Goal: Browse casually: Explore the website without a specific task or goal

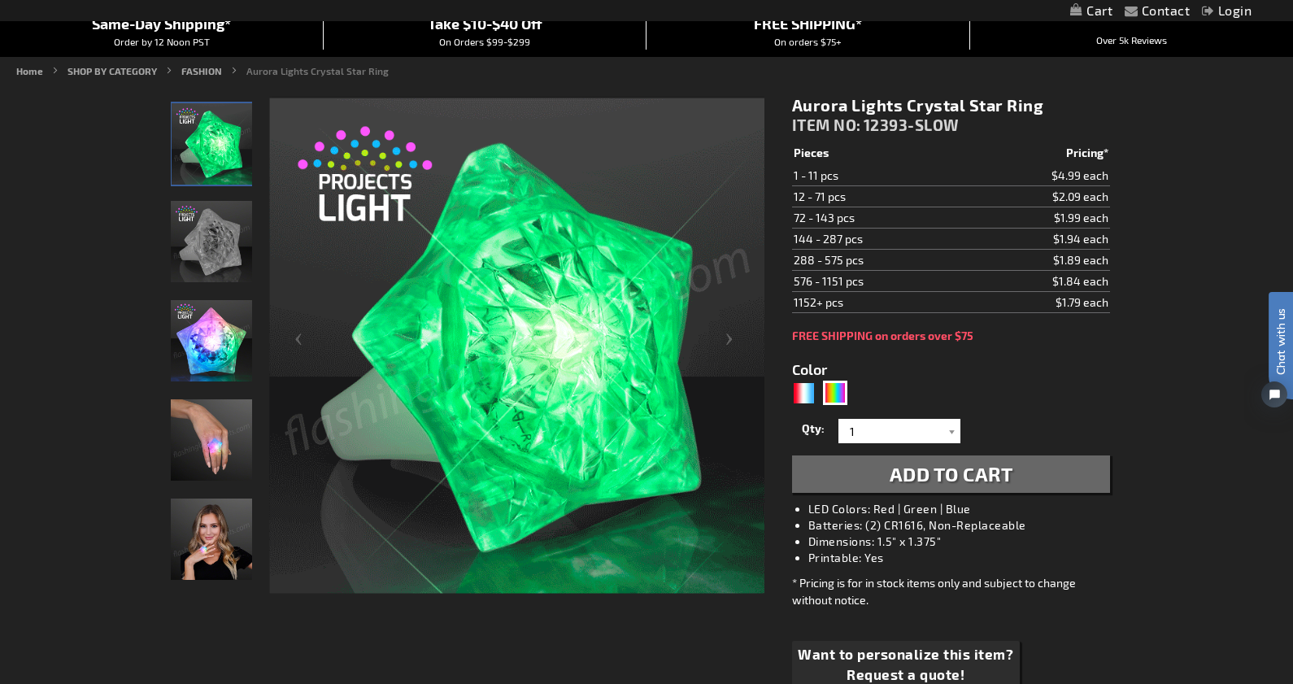
scroll to position [199, 0]
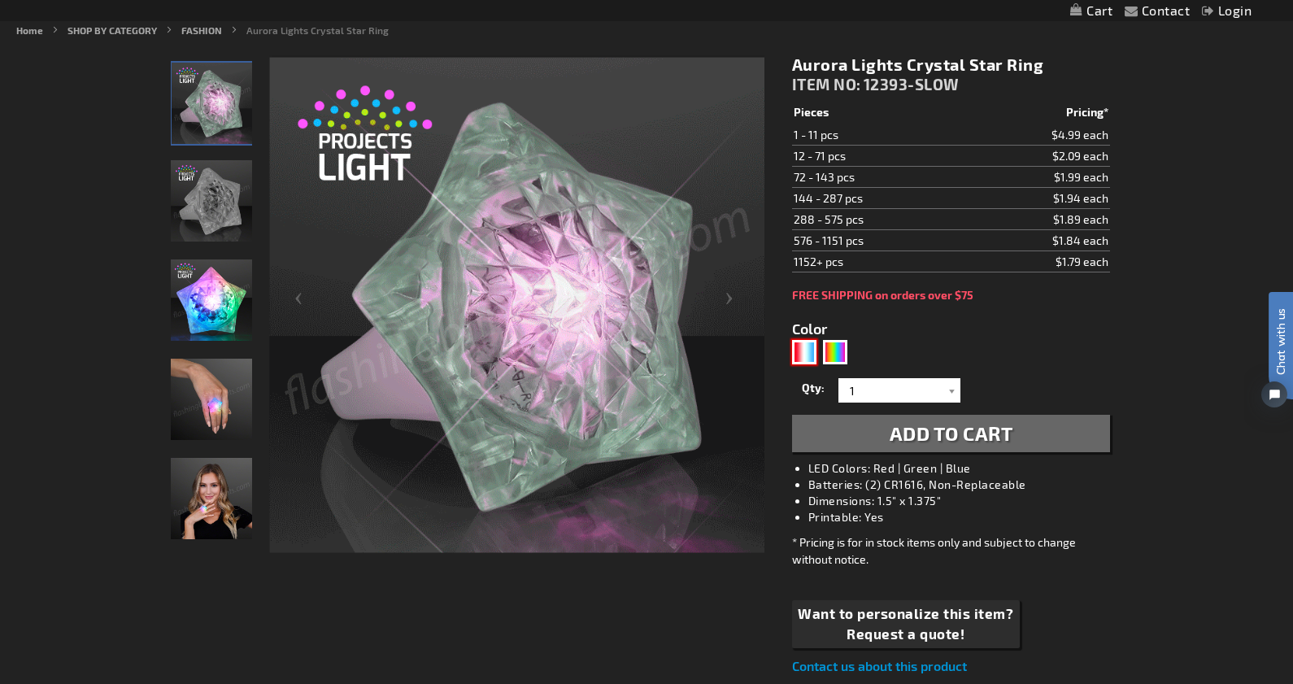
click at [807, 352] on div "RWB" at bounding box center [804, 352] width 24 height 24
type input "5643"
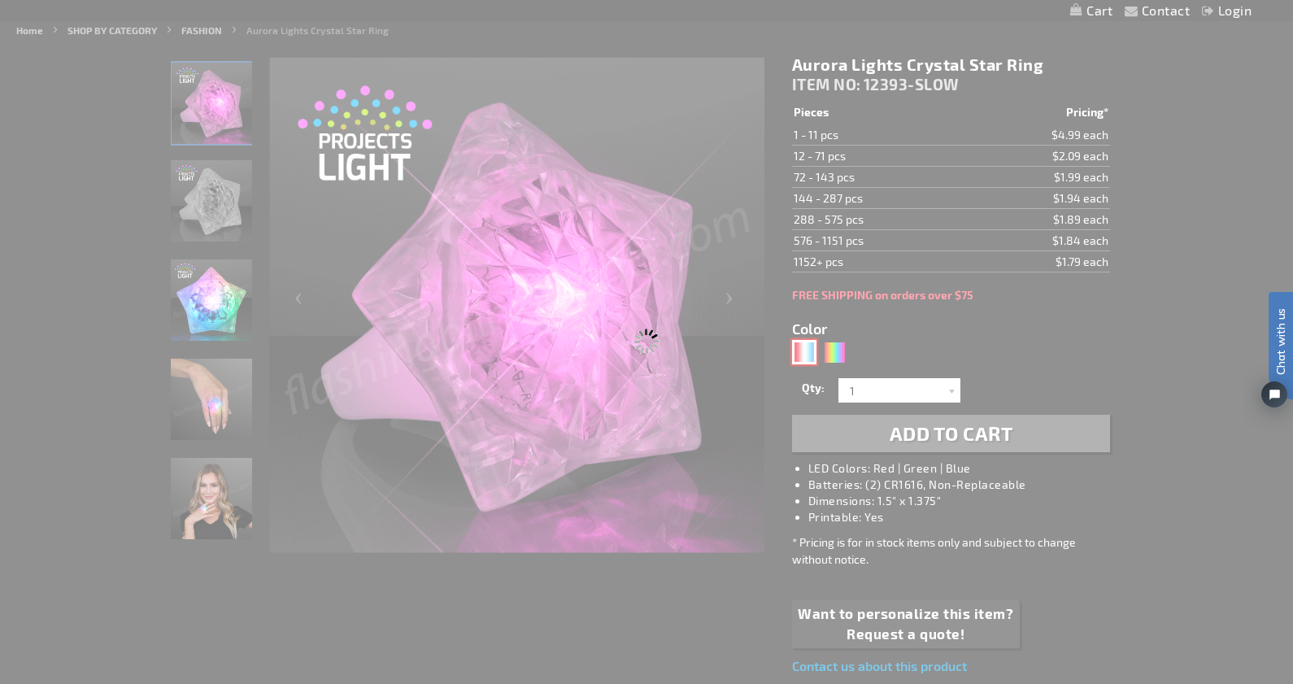
type input "12393-RWB"
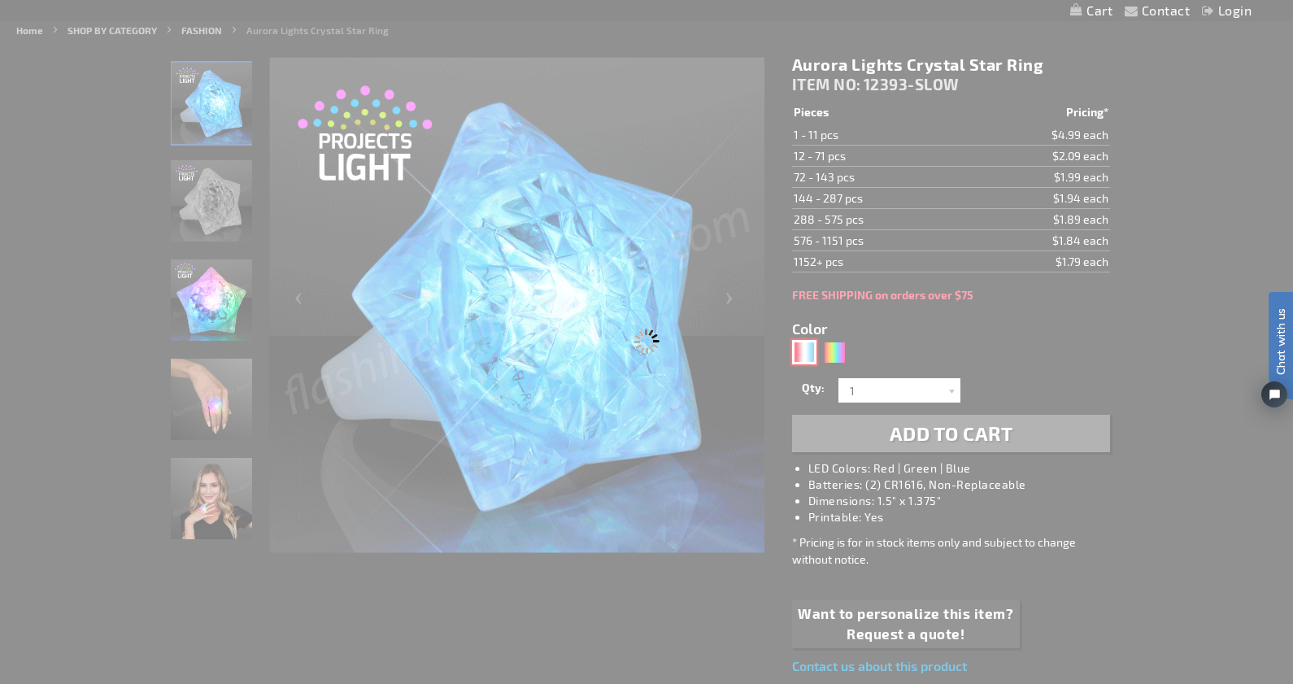
type input "Customize - Red White Blue Crystal Star Light Ring - ITEM NO: 12393-RWB"
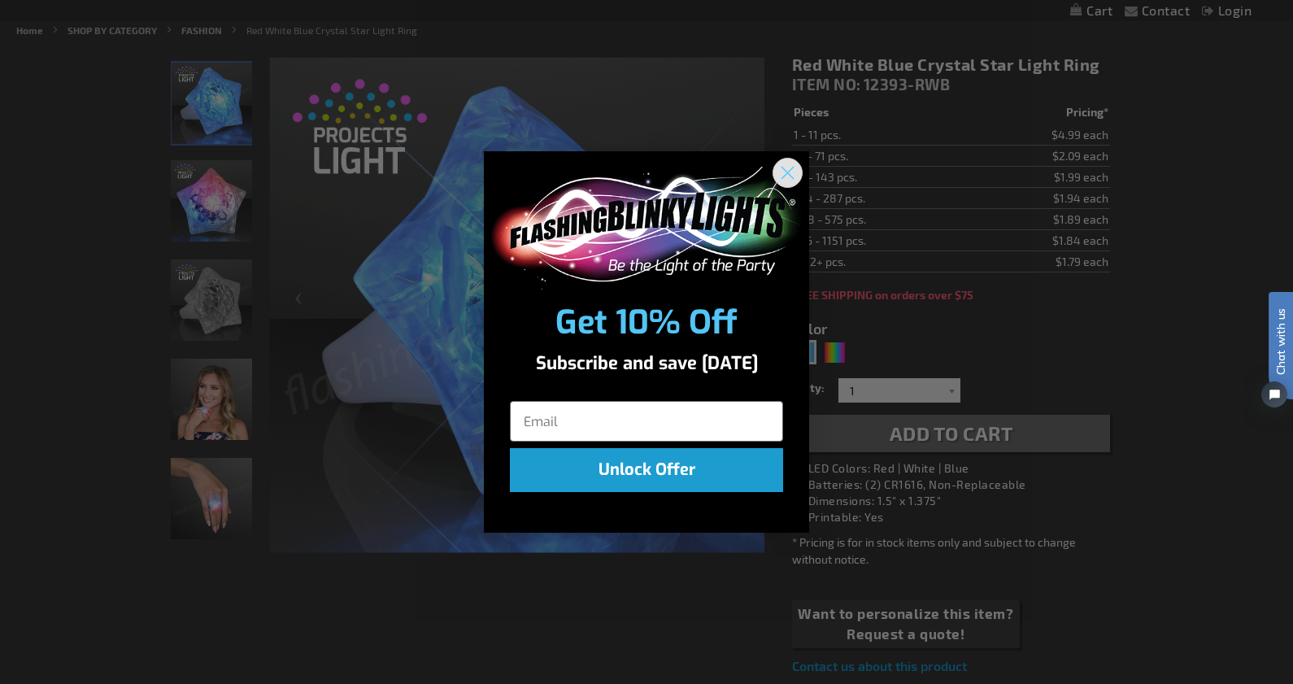
click at [790, 170] on icon "Close dialog" at bounding box center [787, 173] width 11 height 11
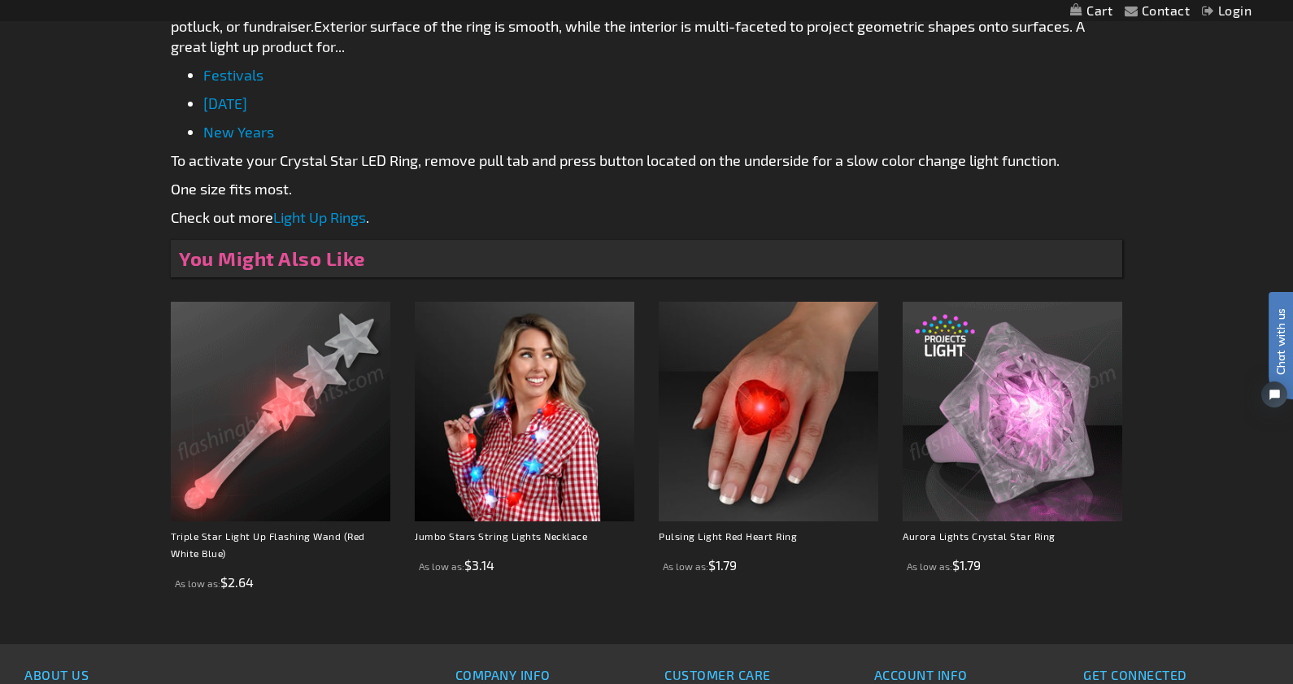
scroll to position [1056, 0]
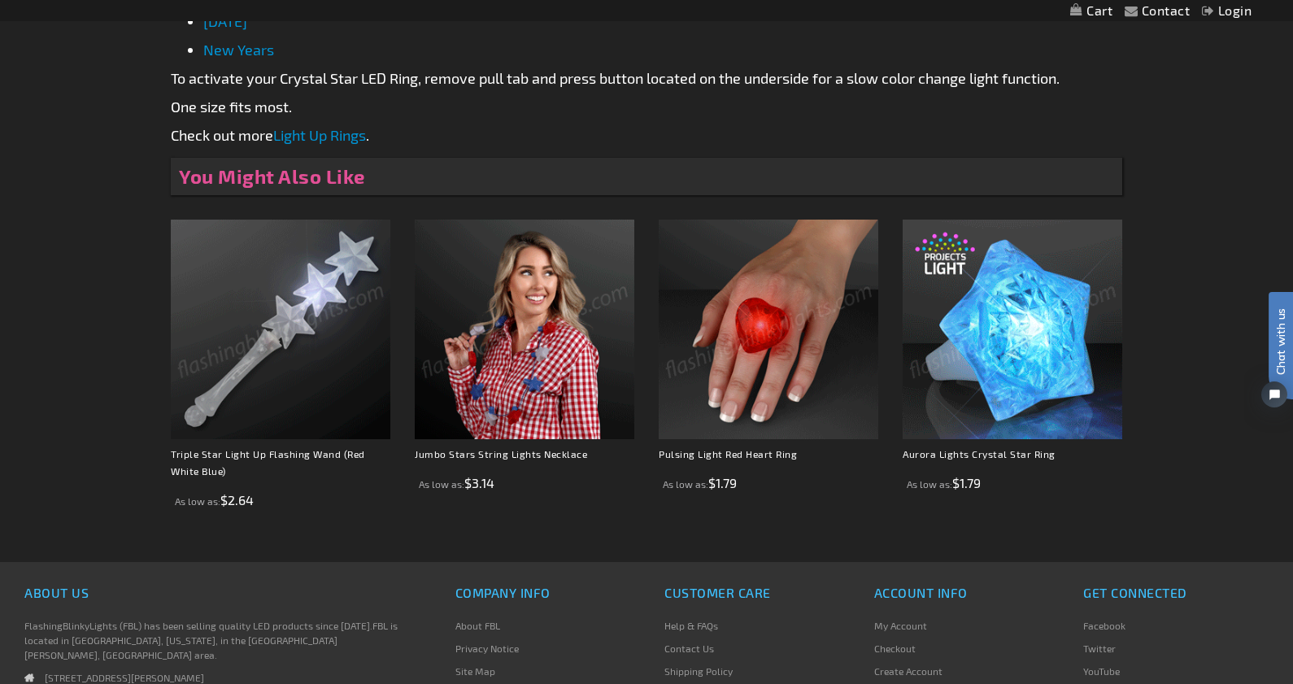
click at [289, 381] on img at bounding box center [281, 330] width 220 height 220
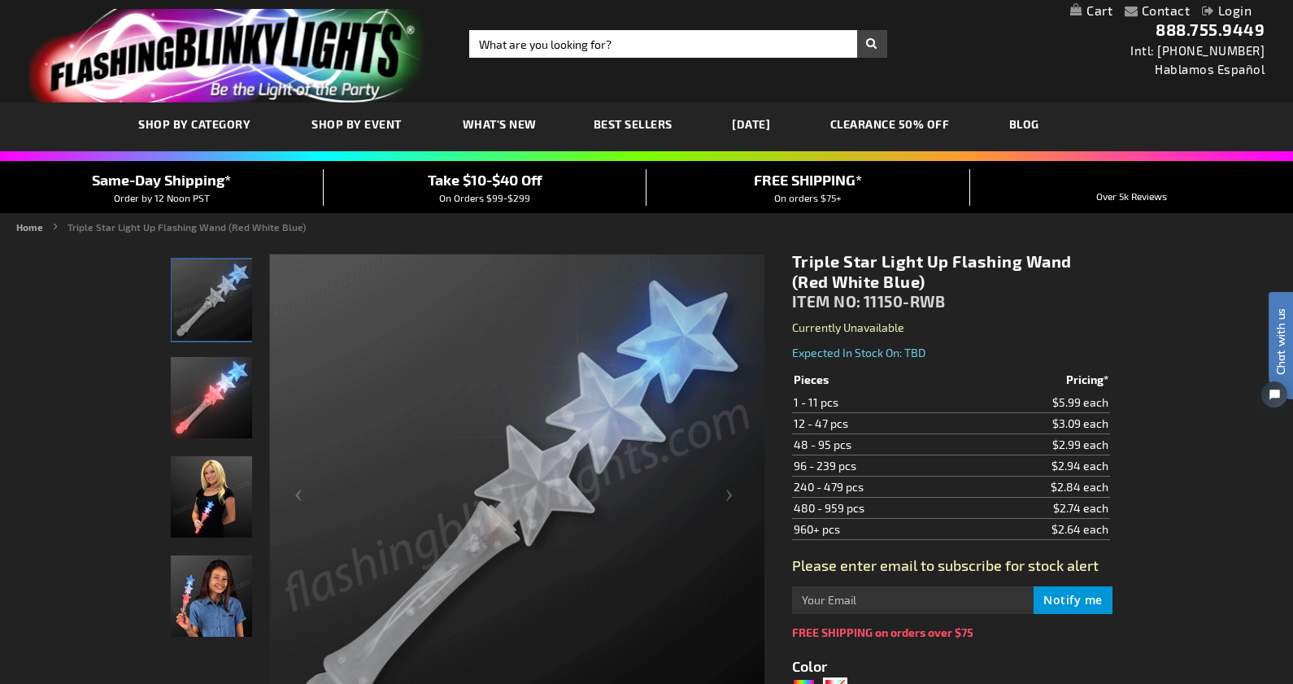
click at [646, 59] on div "Toggle Nav Search Search × Search 888.755.9449 Intl: 818-753-8303 Hablamos Espa…" at bounding box center [646, 51] width 1293 height 102
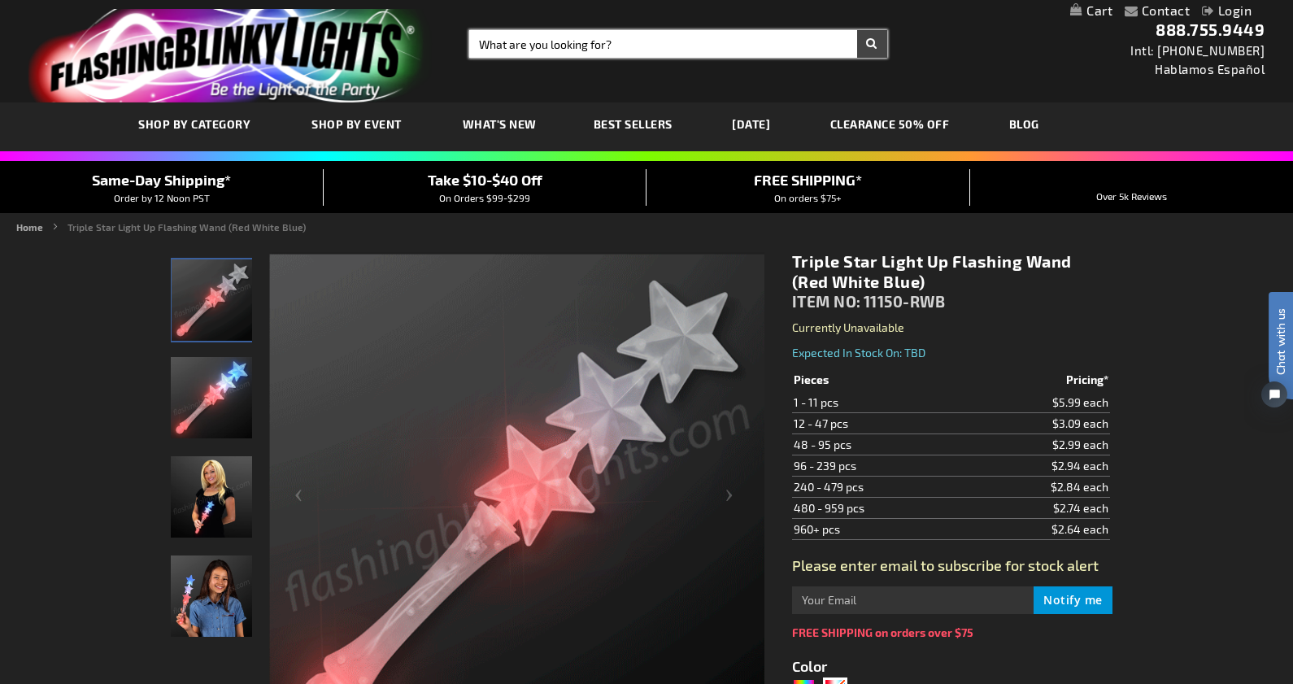
click at [639, 43] on input "Search" at bounding box center [678, 44] width 418 height 28
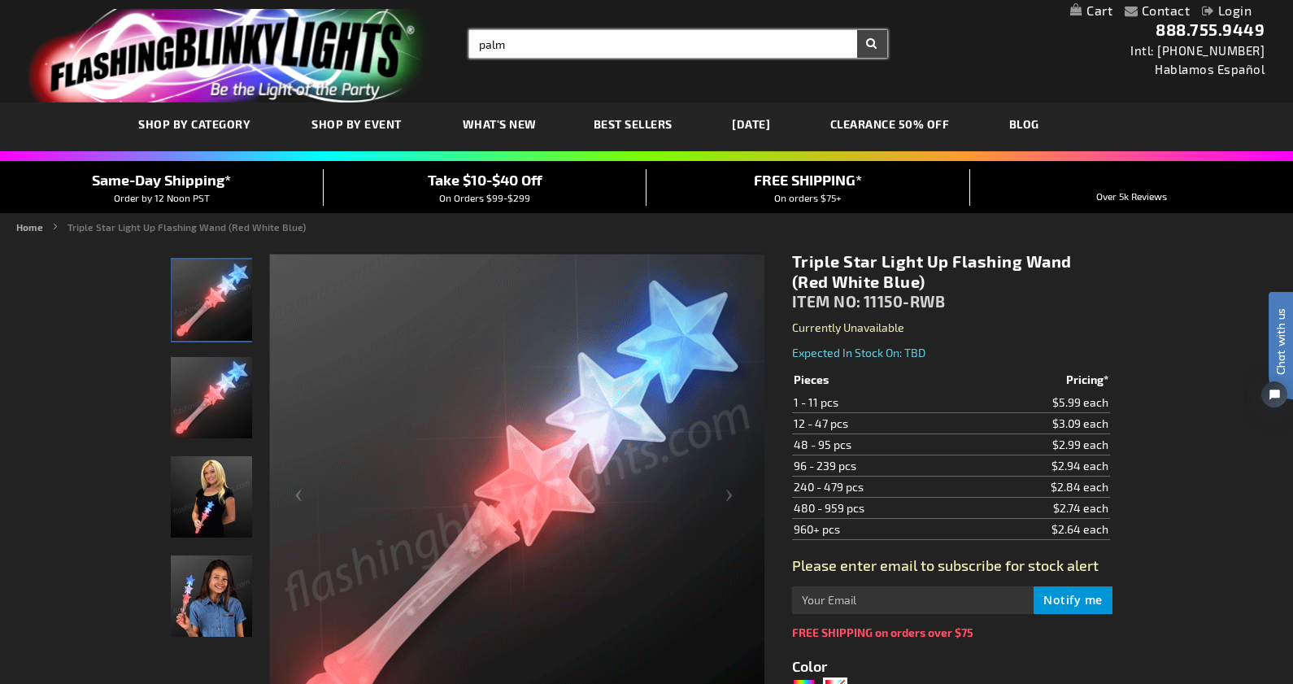
type input "palm"
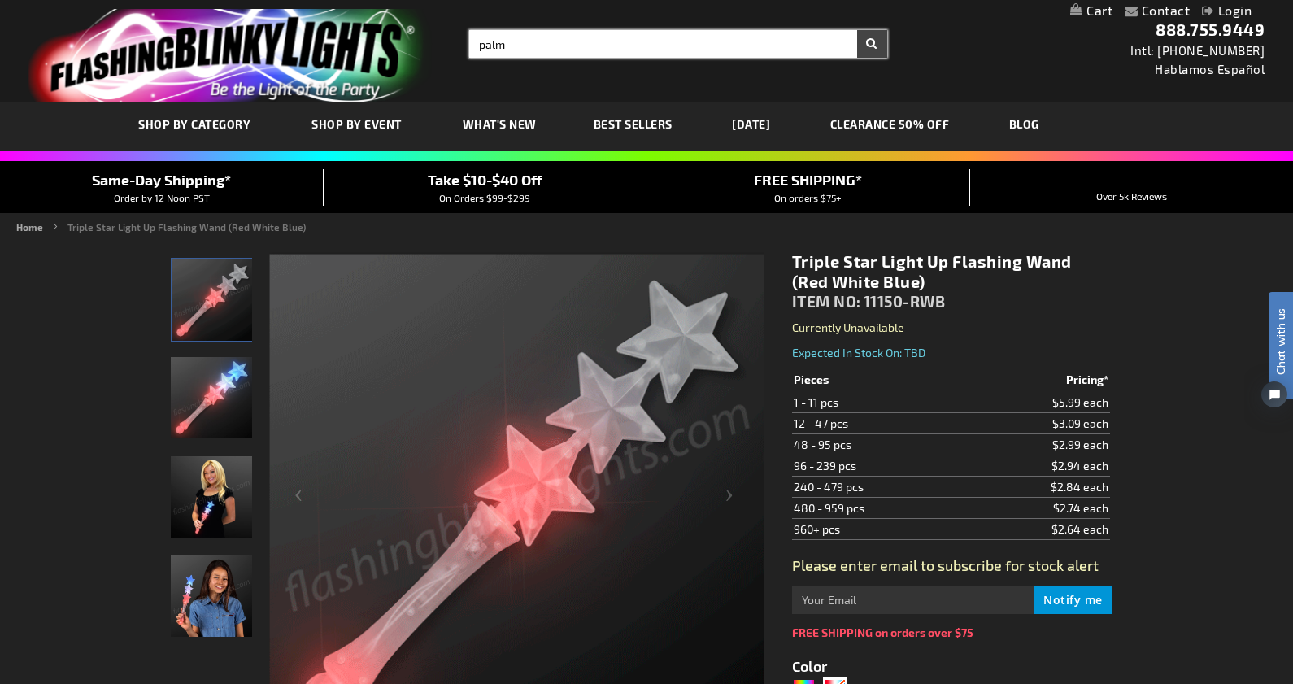
click at [857, 30] on button "Search" at bounding box center [872, 44] width 30 height 28
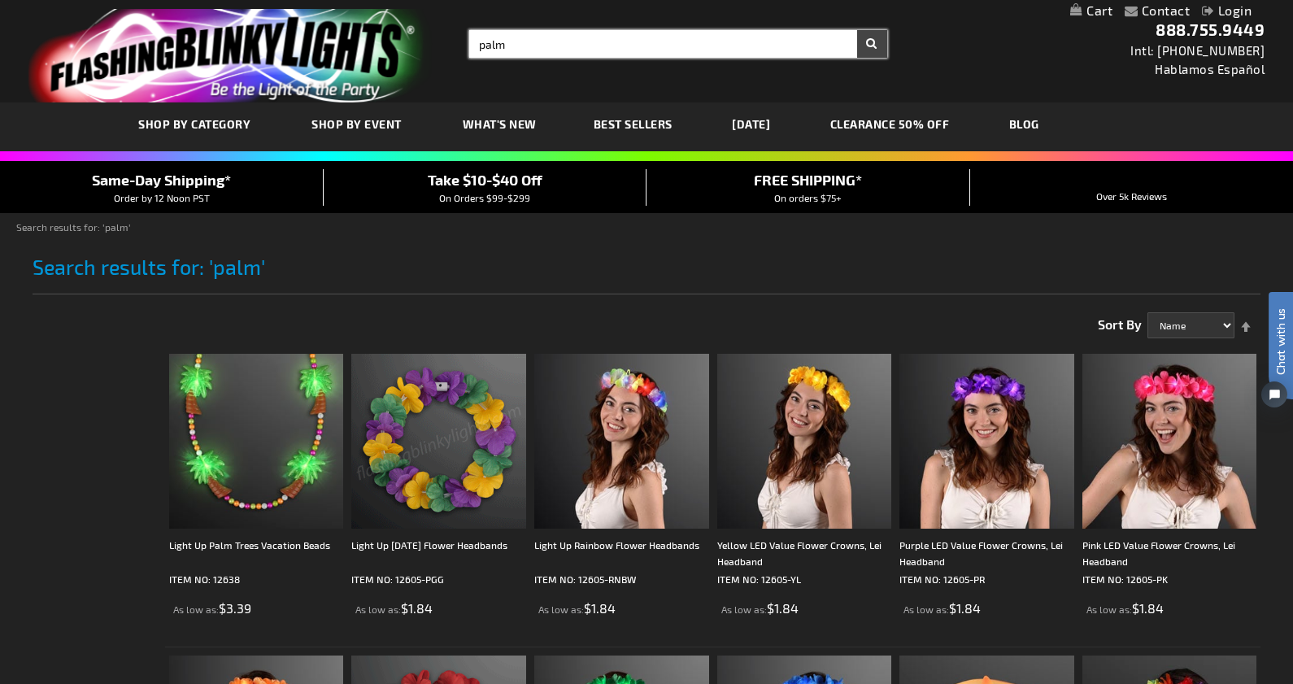
click at [581, 46] on input "palm" at bounding box center [678, 44] width 418 height 28
type input "leaf"
click at [857, 30] on button "Search" at bounding box center [872, 44] width 30 height 28
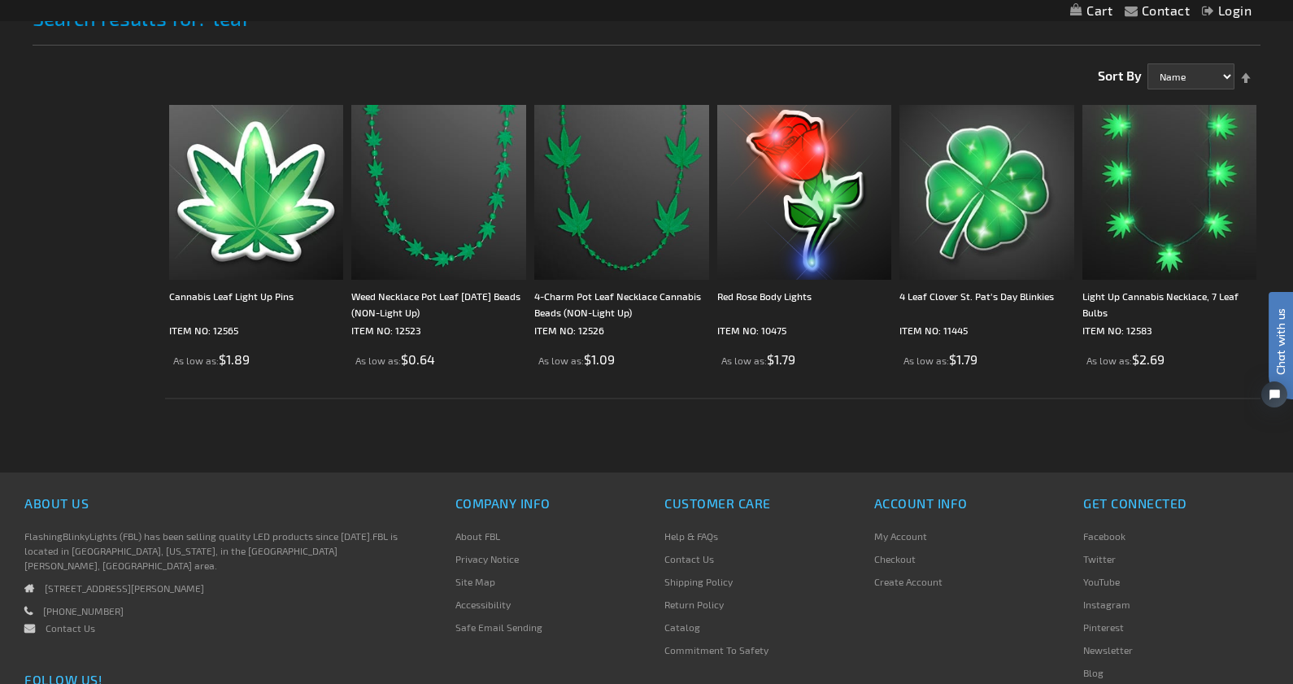
scroll to position [177, 0]
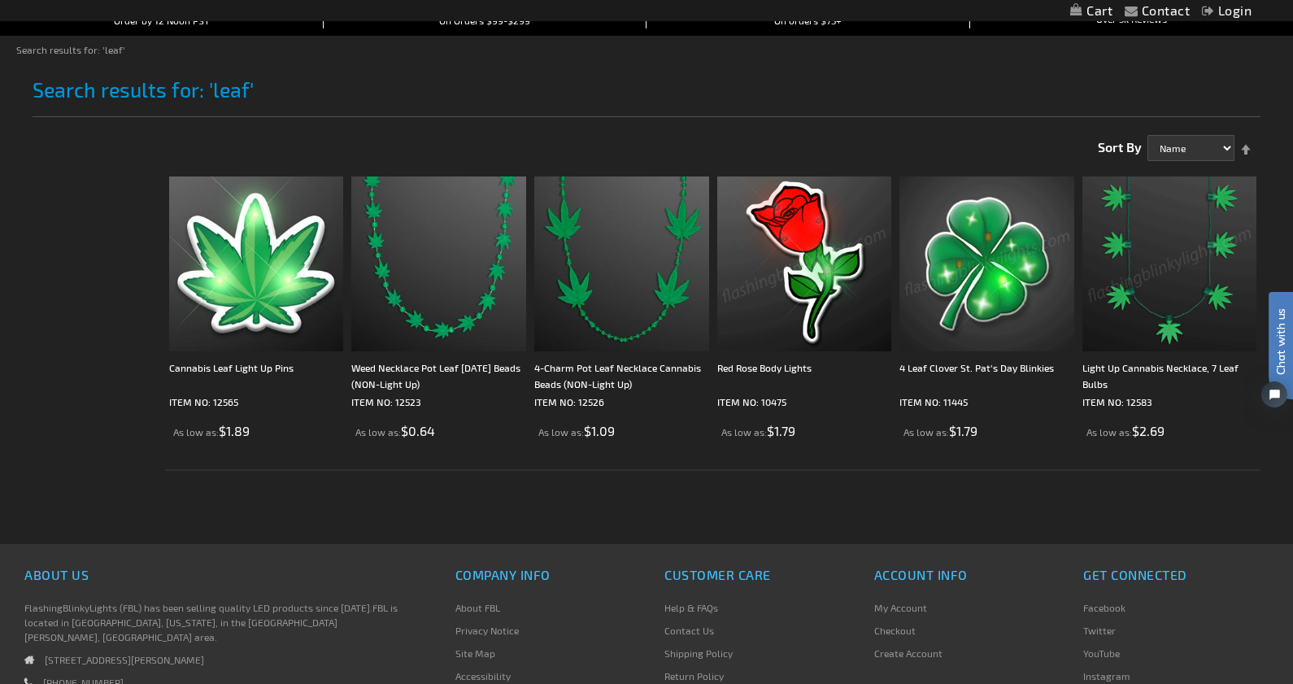
click at [1163, 246] on img at bounding box center [1169, 263] width 175 height 175
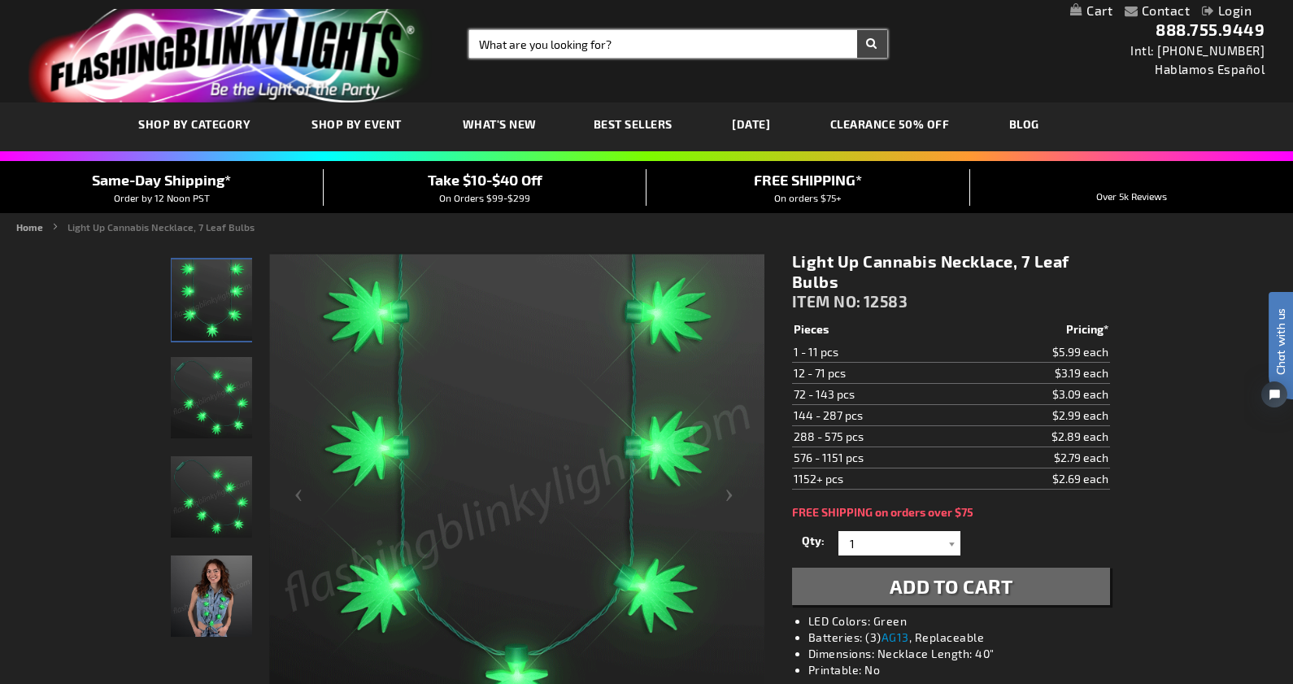
click at [539, 49] on input "Search" at bounding box center [678, 44] width 418 height 28
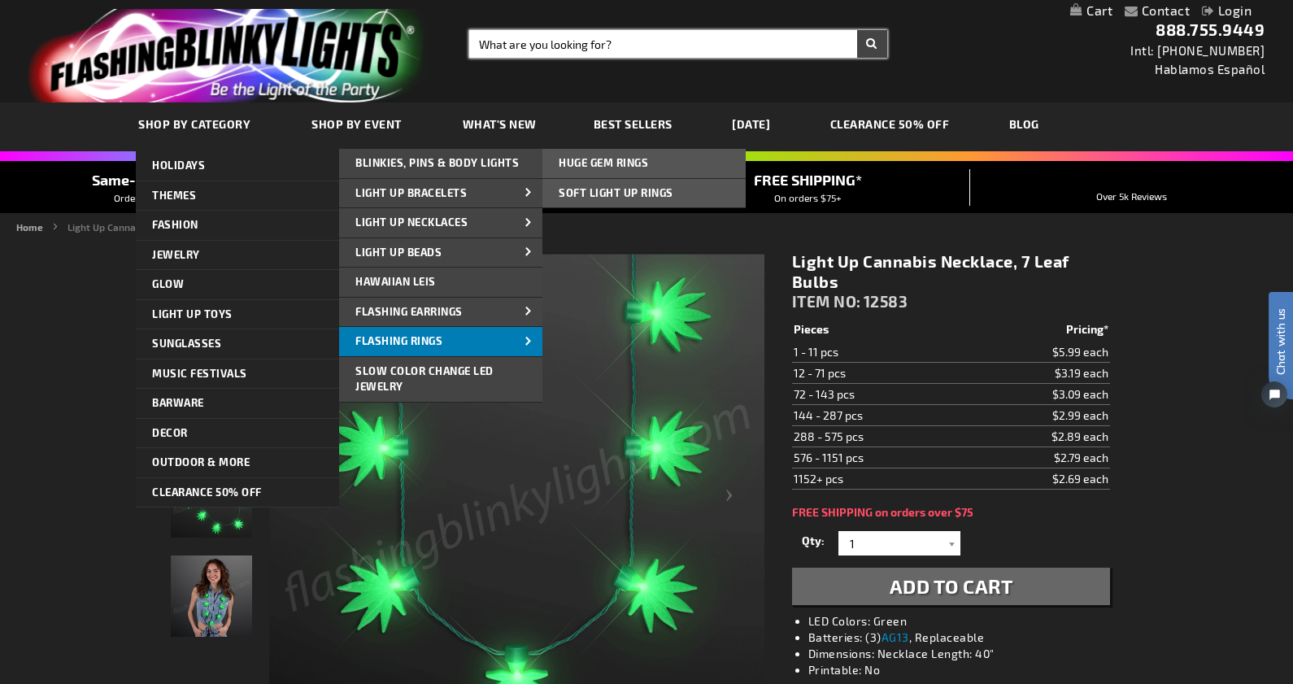
click at [413, 334] on link "Flashing Rings" at bounding box center [440, 341] width 203 height 29
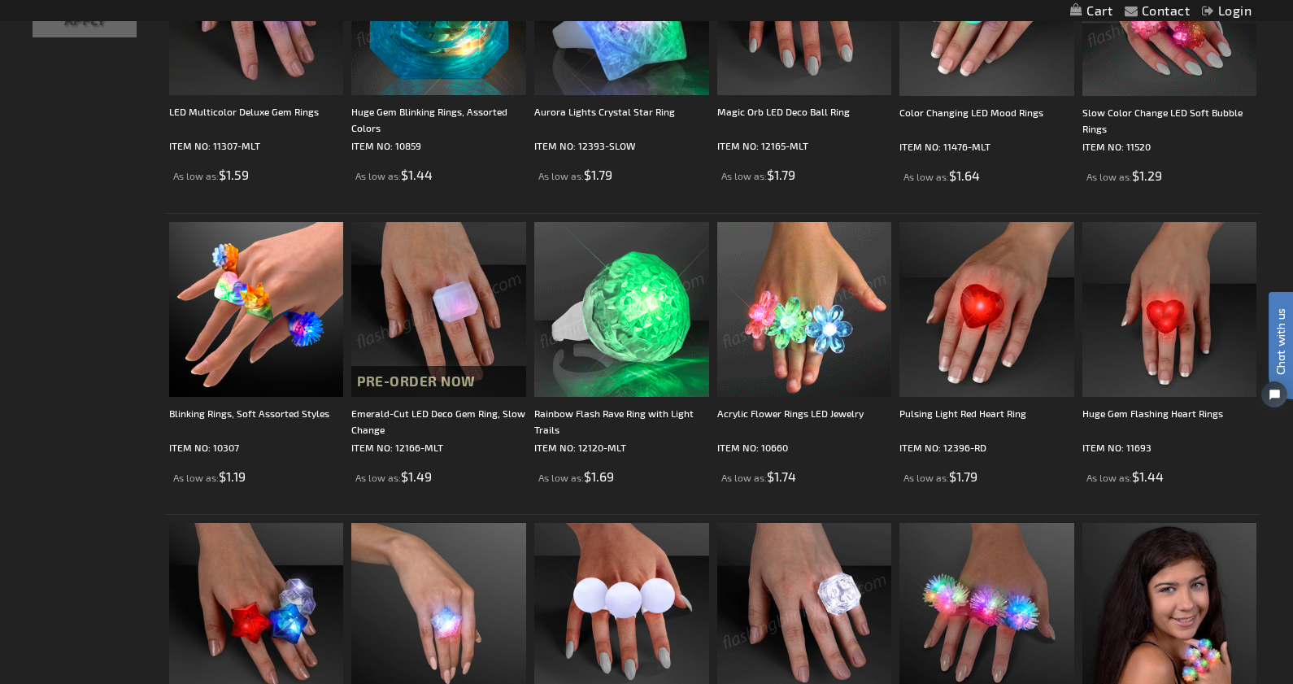
scroll to position [387, 0]
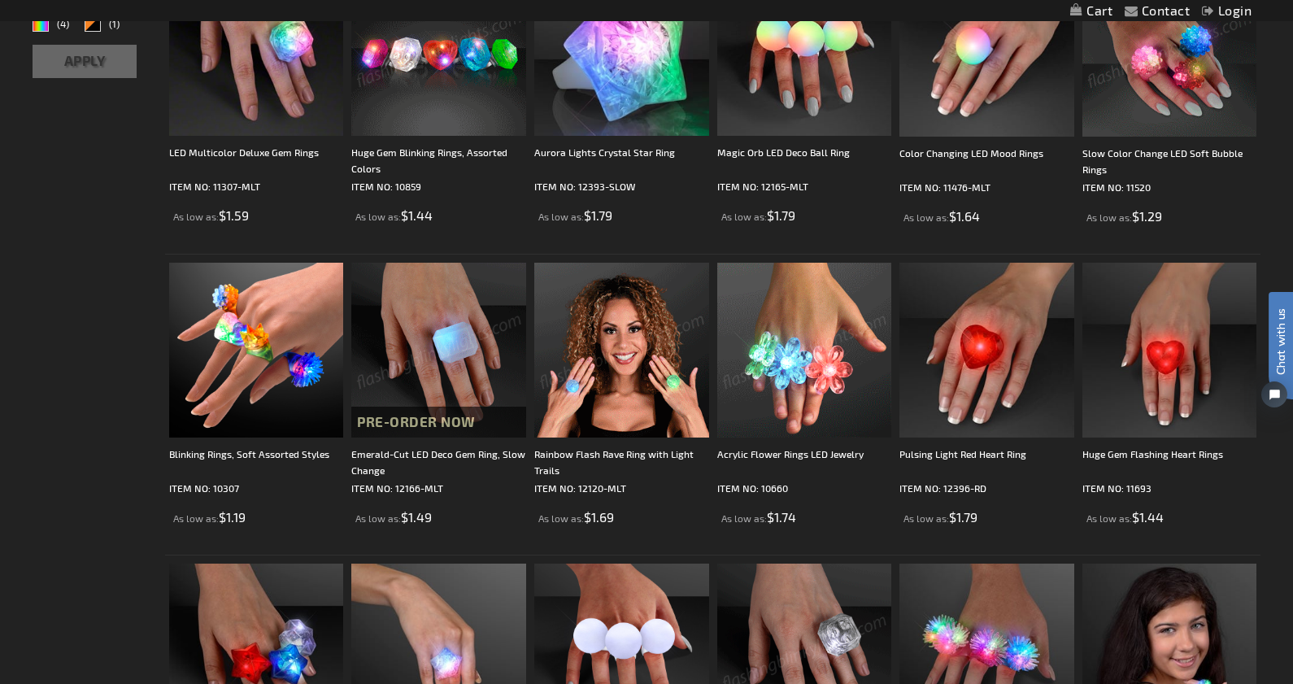
click at [825, 367] on img at bounding box center [804, 350] width 175 height 175
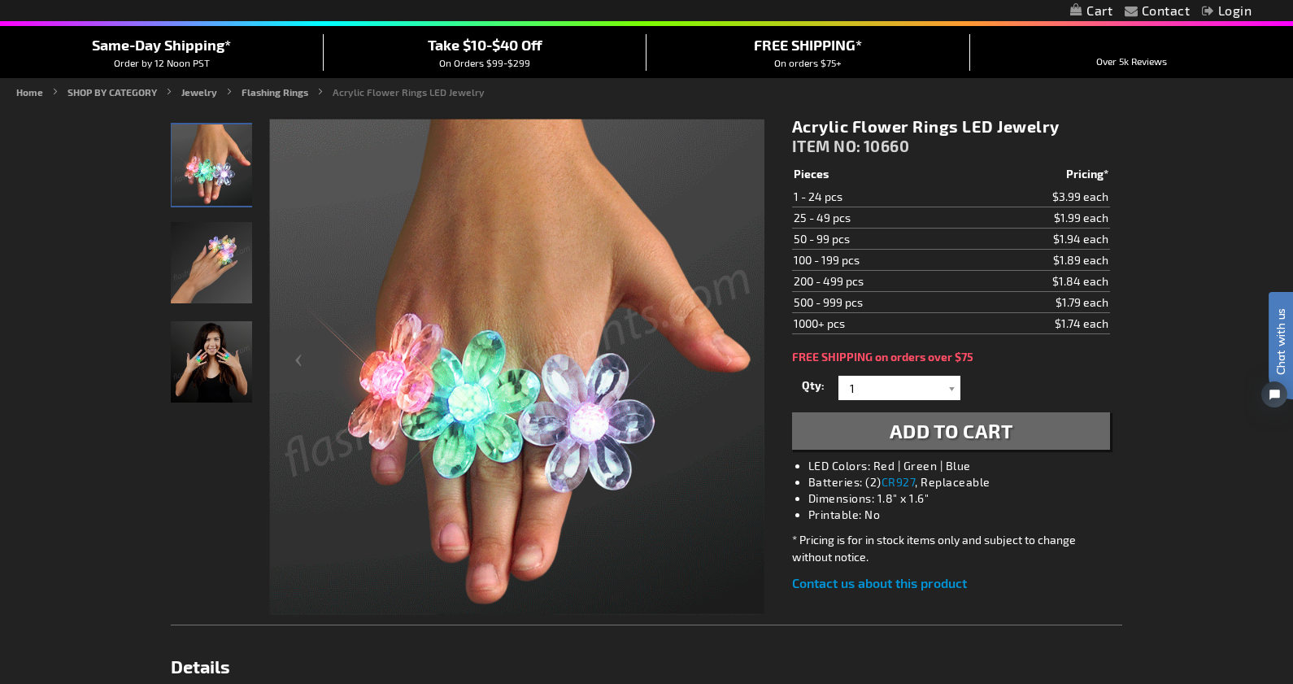
scroll to position [240, 0]
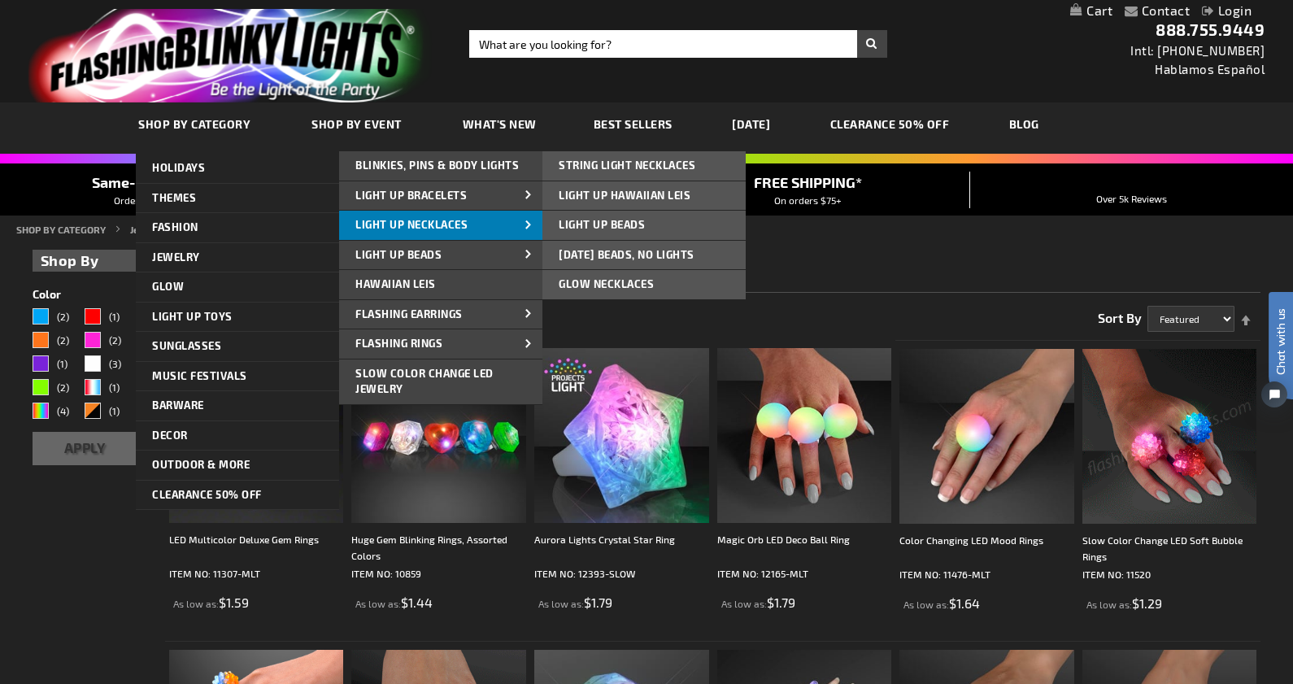
click at [389, 224] on span "Light Up Necklaces" at bounding box center [411, 224] width 112 height 13
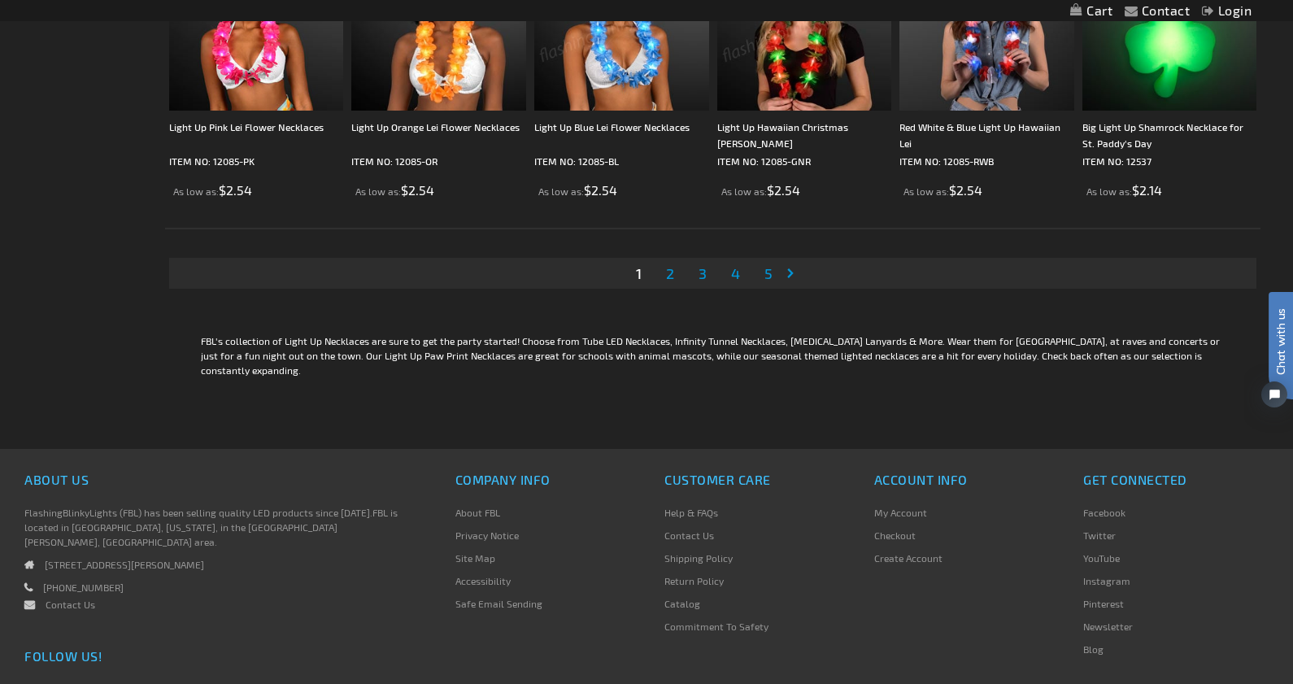
scroll to position [3251, 0]
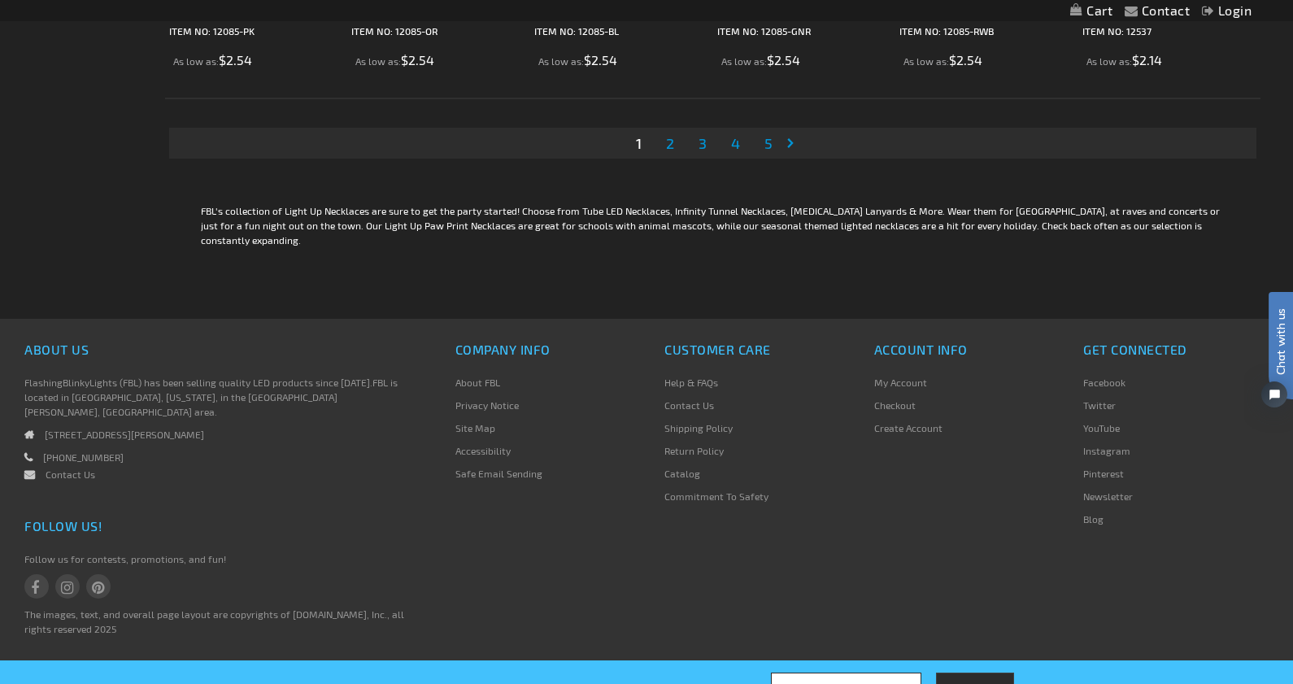
click at [668, 148] on span "2" at bounding box center [670, 143] width 8 height 18
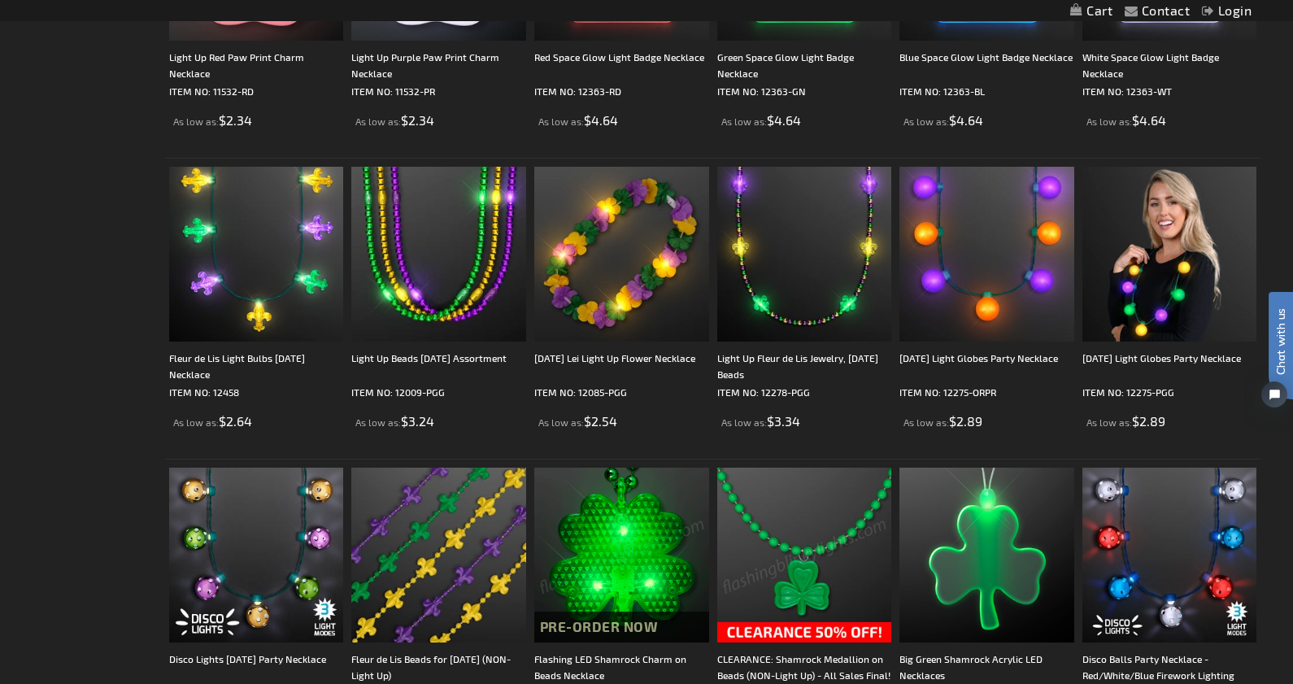
scroll to position [2601, 0]
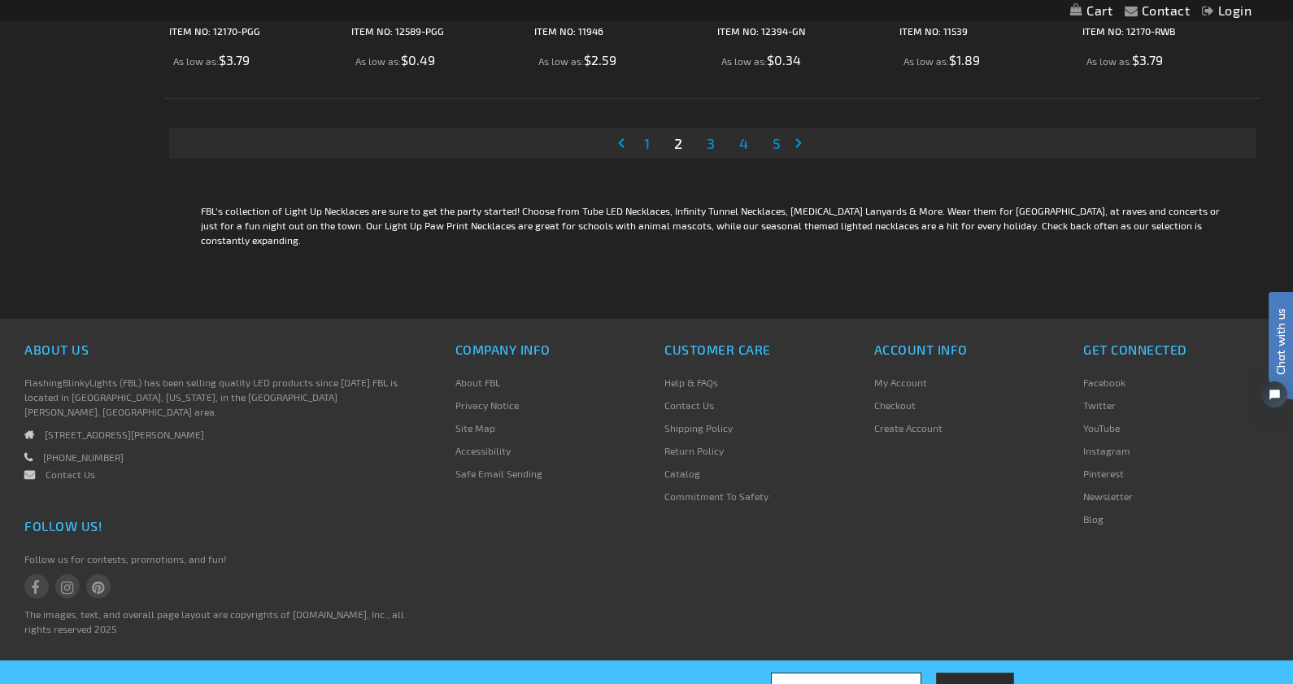
click at [711, 145] on span "3" at bounding box center [711, 143] width 8 height 18
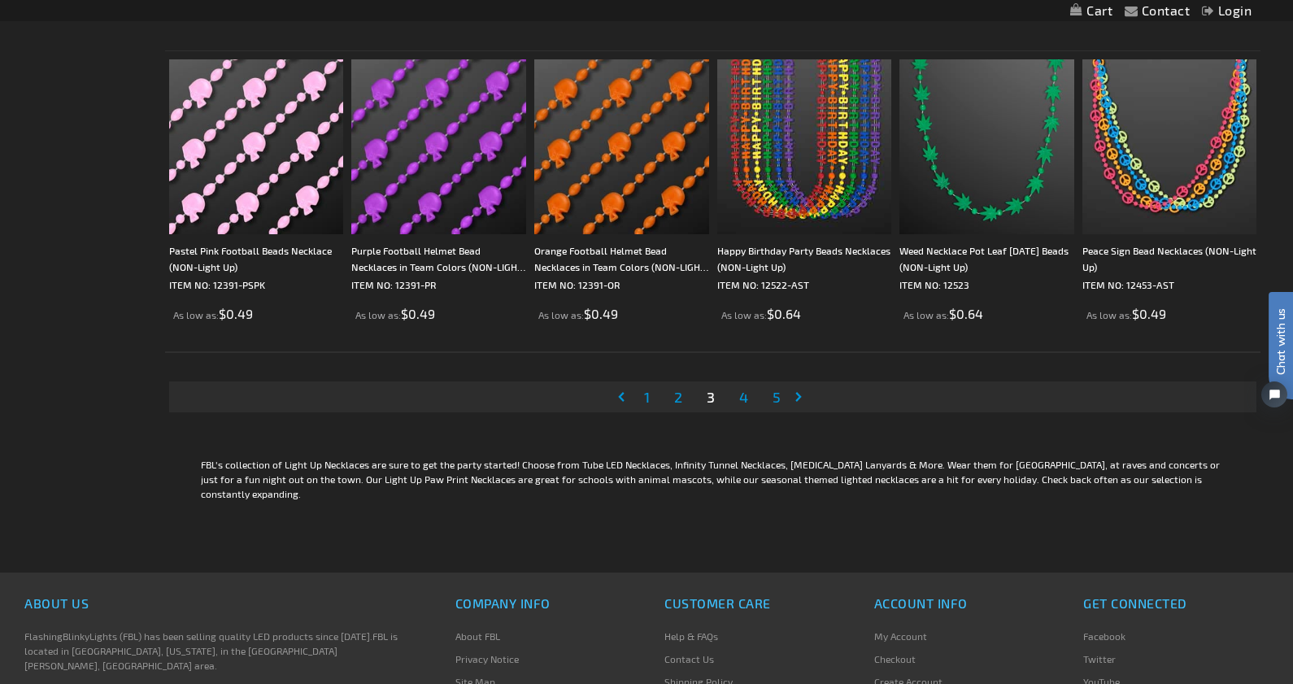
scroll to position [3045, 0]
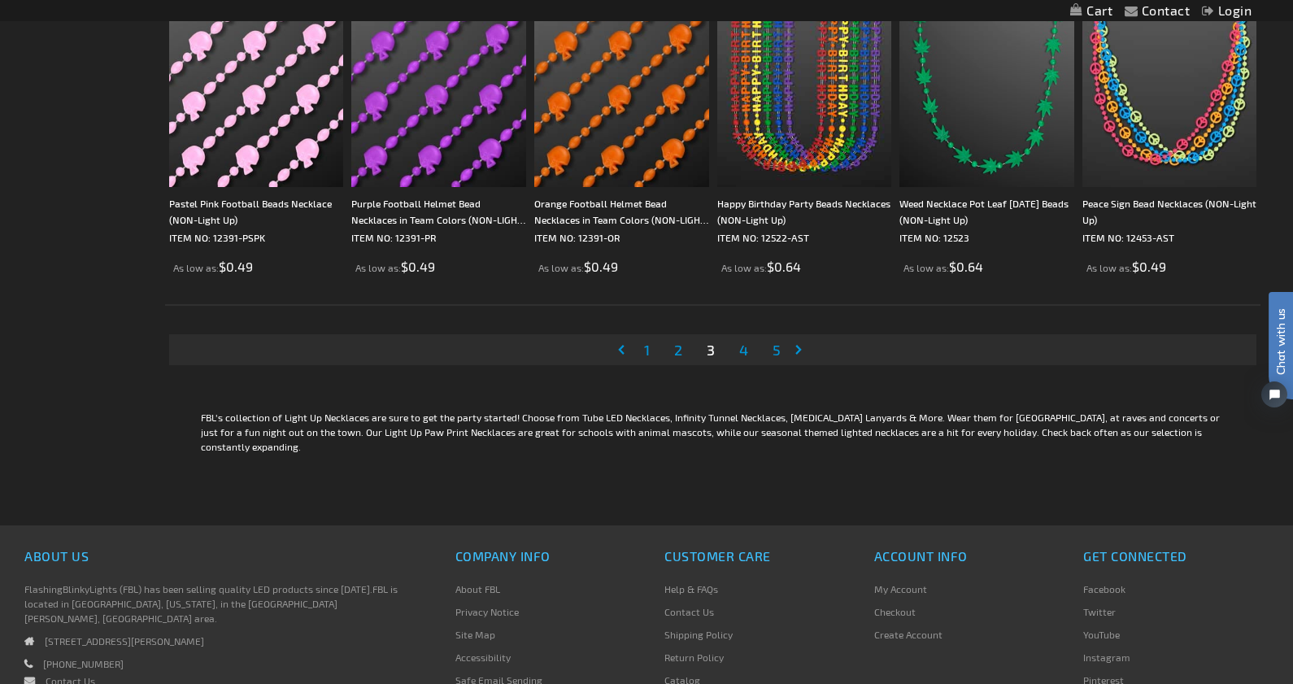
click at [742, 355] on span "4" at bounding box center [743, 350] width 9 height 18
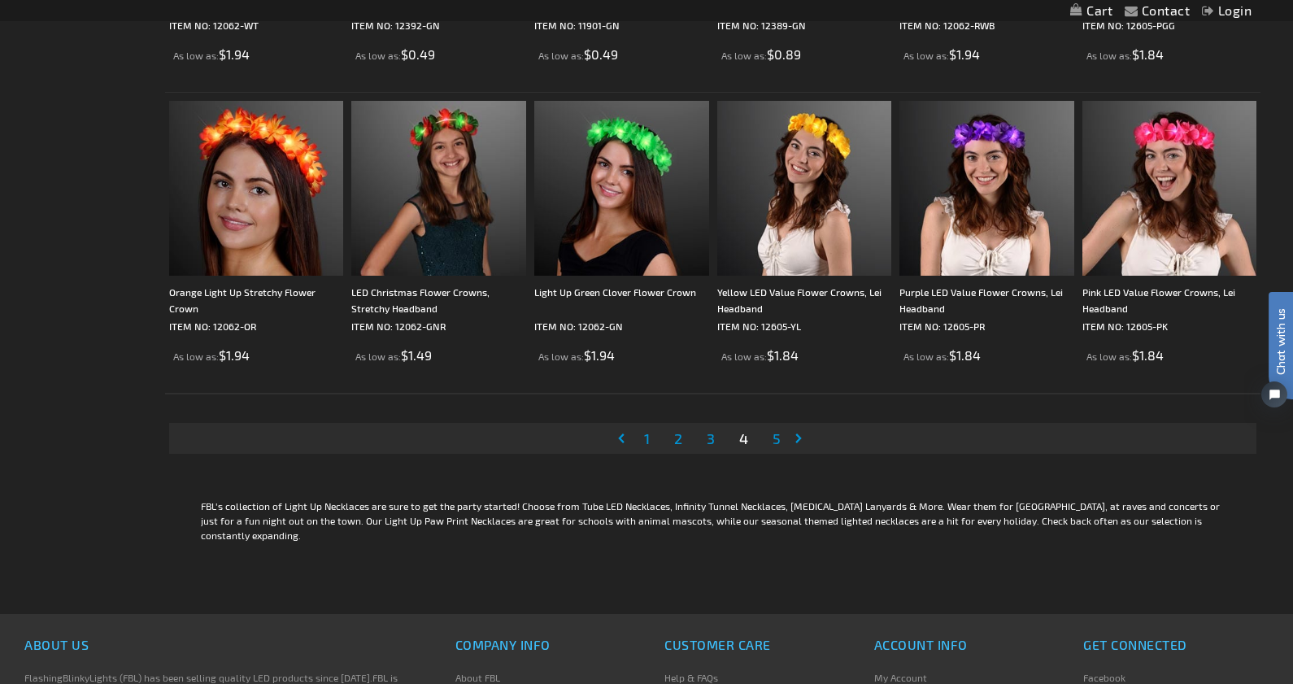
scroll to position [2983, 0]
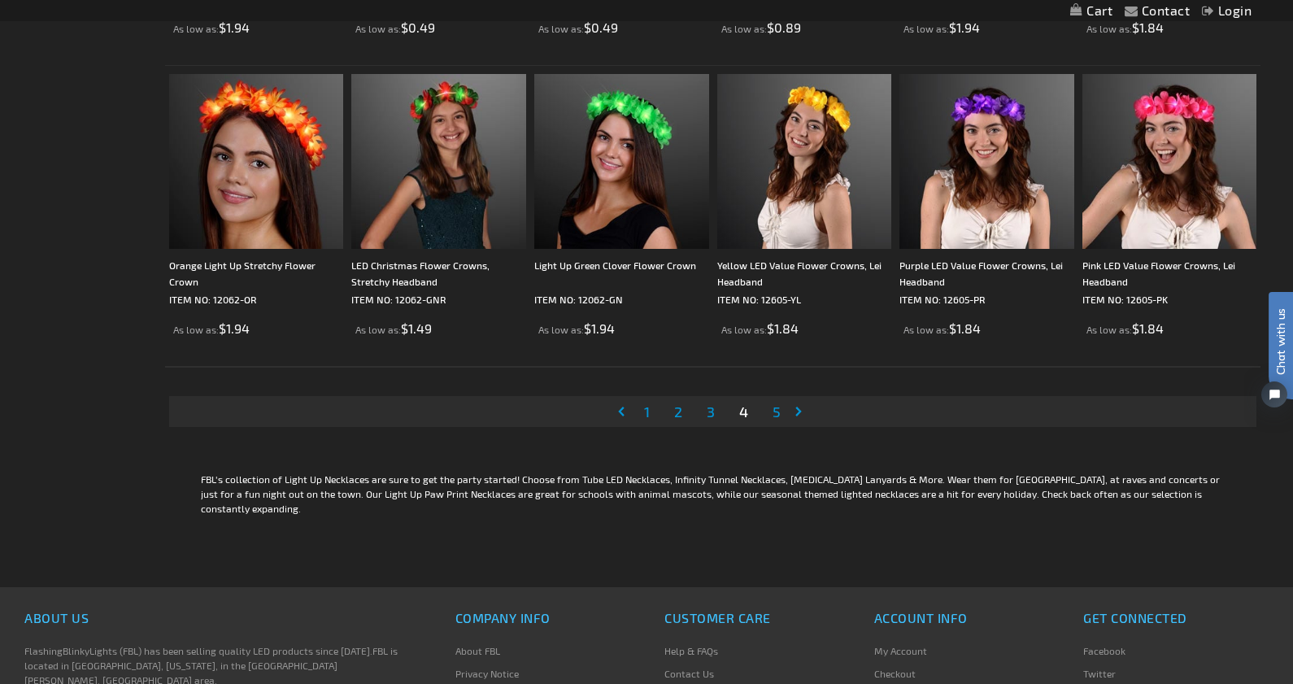
click at [777, 411] on span "5" at bounding box center [777, 412] width 8 height 18
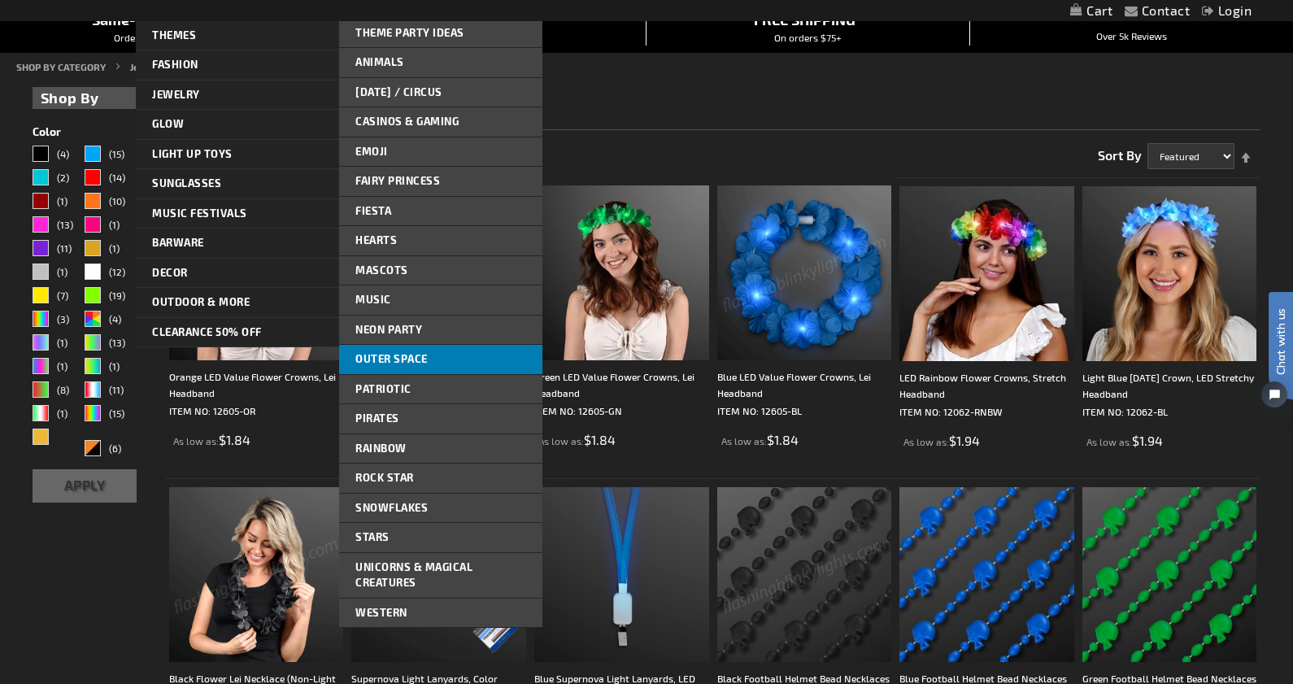
scroll to position [168, 0]
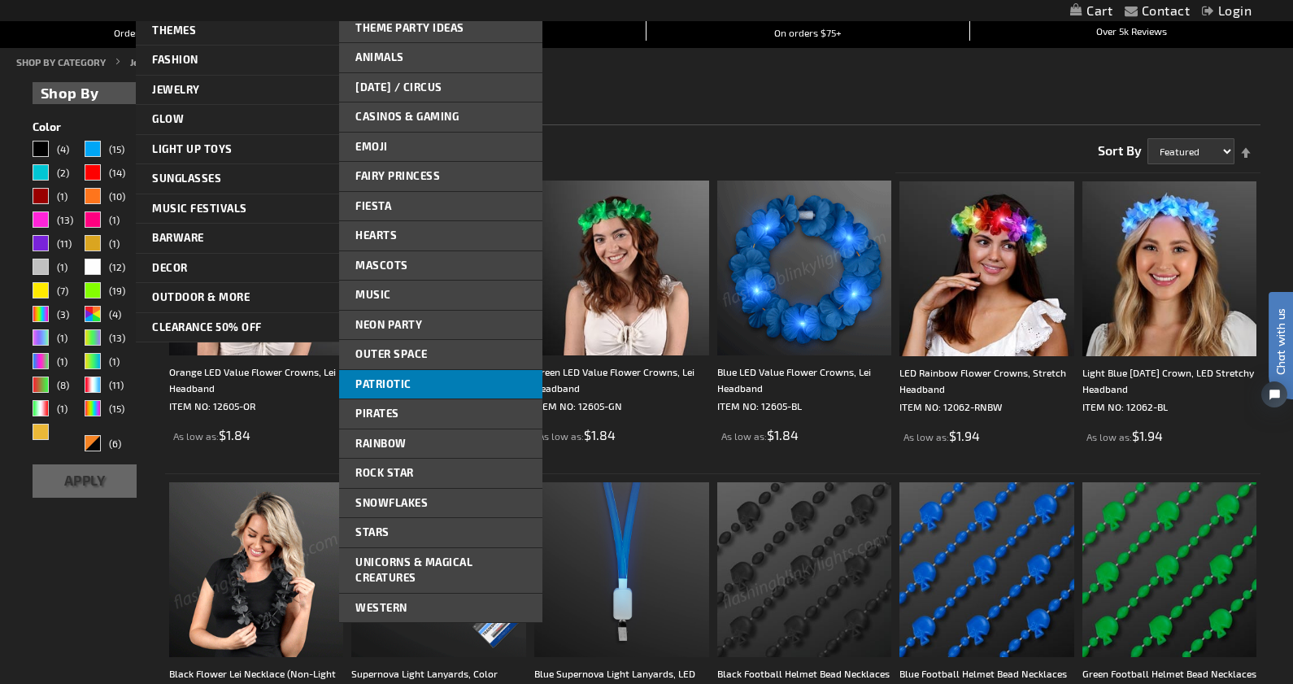
click at [410, 379] on span "Patriotic" at bounding box center [383, 383] width 56 height 13
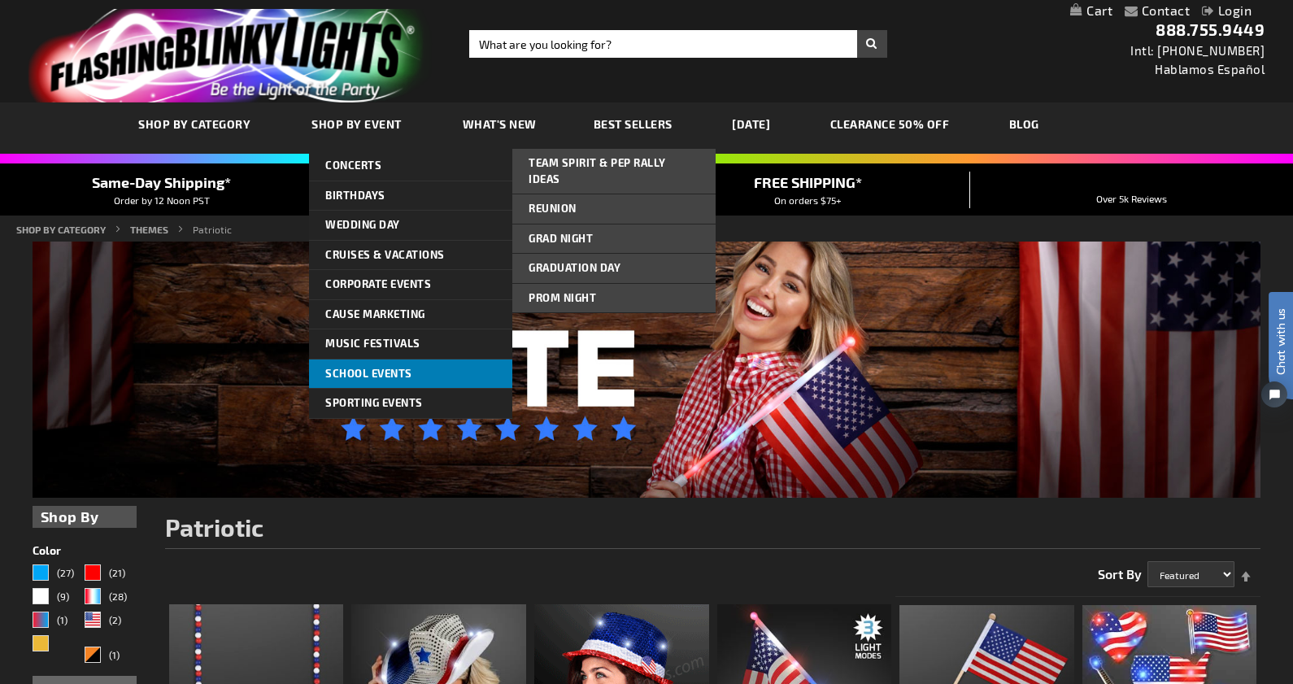
click at [420, 368] on link "School Events" at bounding box center [410, 373] width 203 height 29
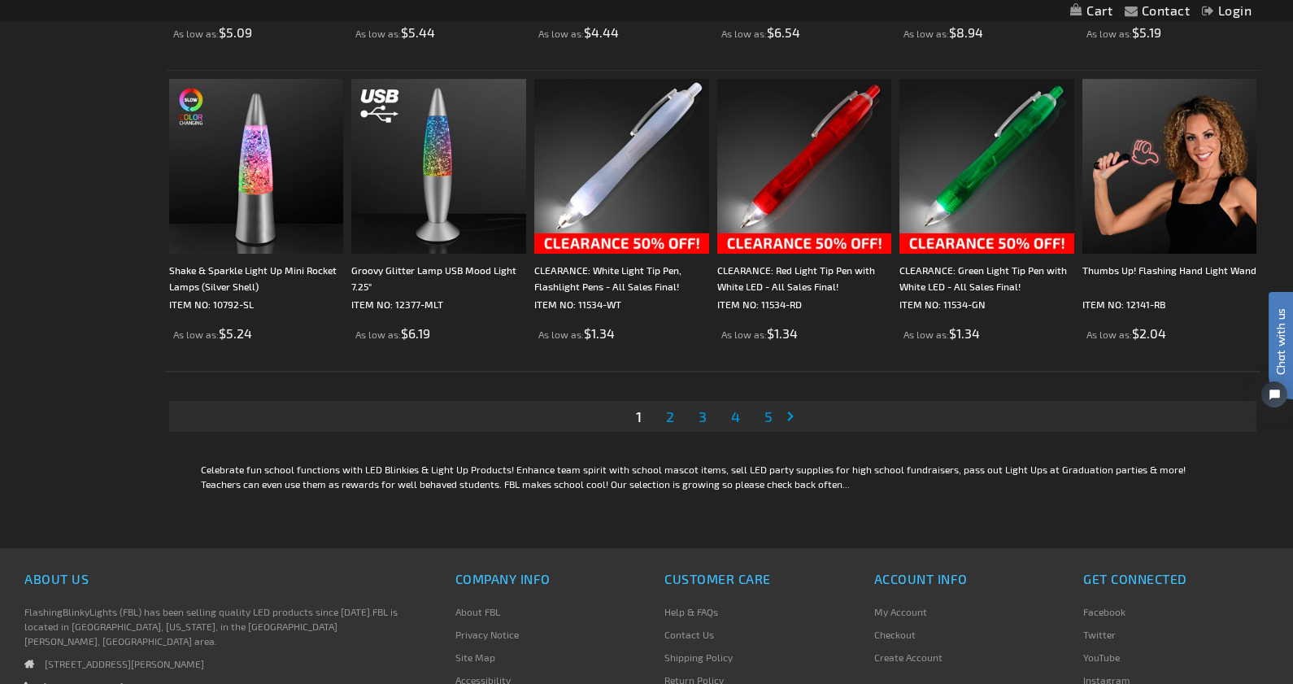
scroll to position [3029, 0]
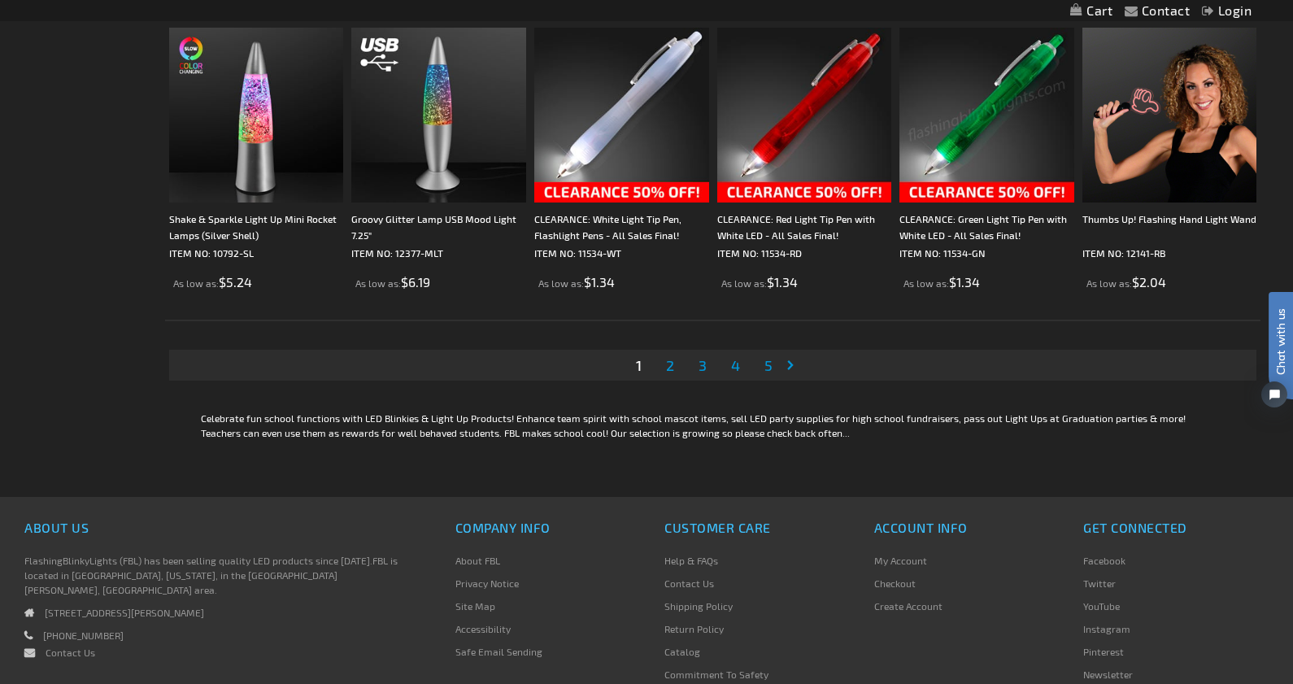
click at [668, 370] on span "2" at bounding box center [670, 365] width 8 height 18
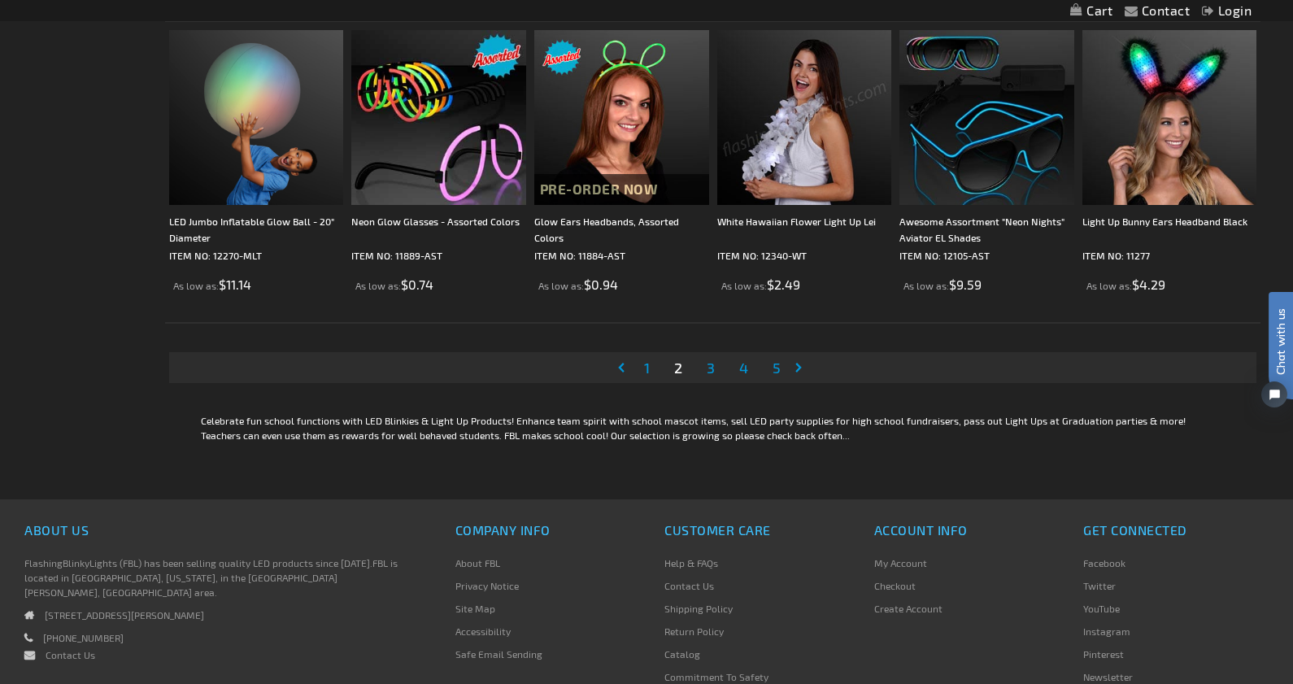
scroll to position [3036, 0]
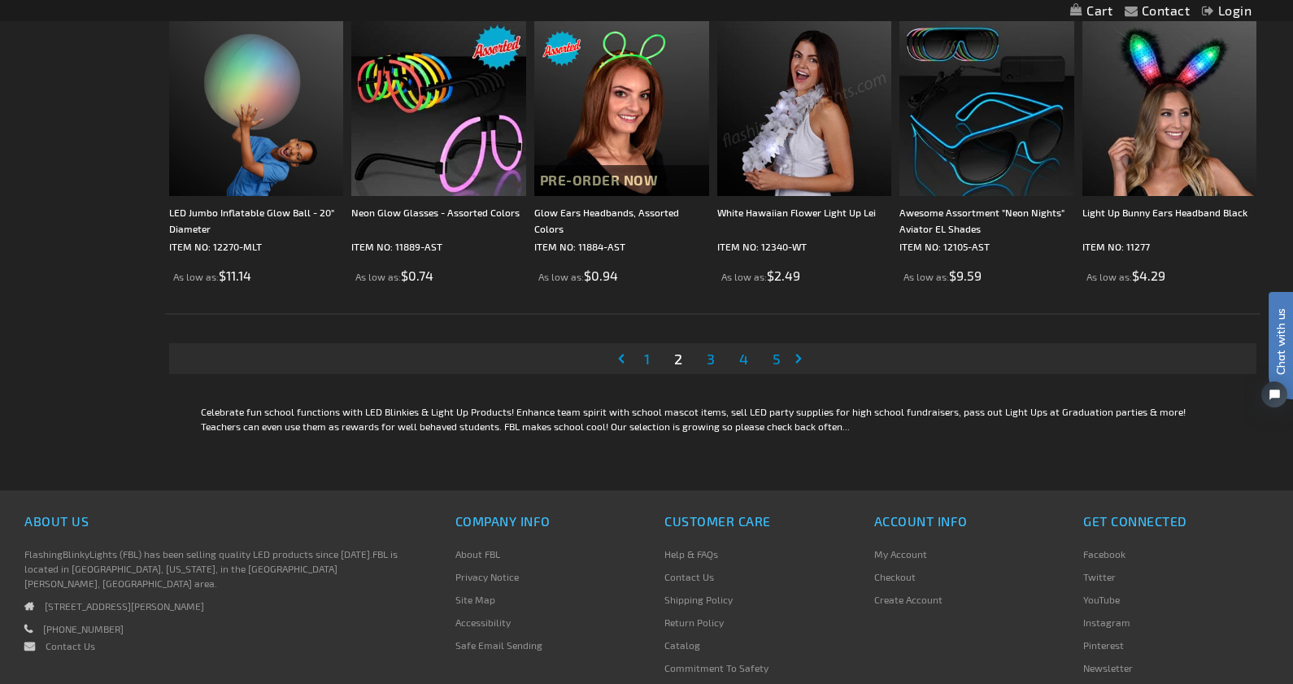
click at [708, 363] on span "3" at bounding box center [711, 359] width 8 height 18
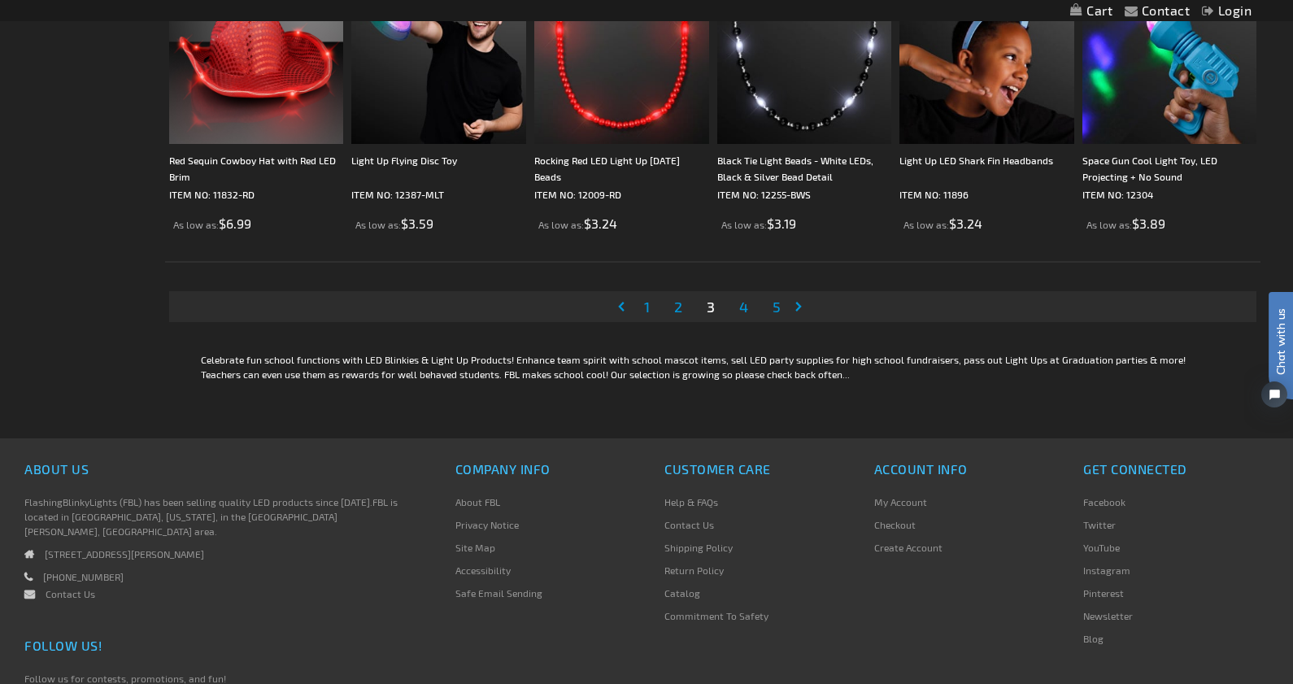
scroll to position [3115, 0]
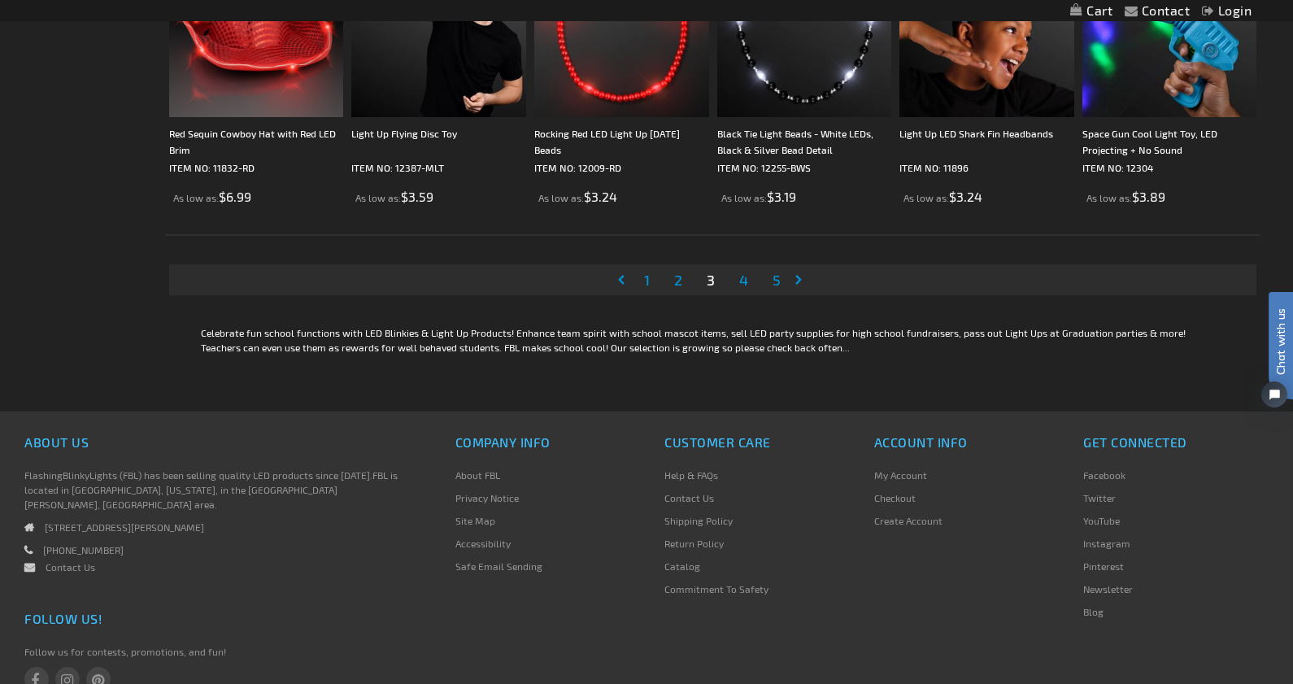
click at [746, 284] on span "4" at bounding box center [743, 280] width 9 height 18
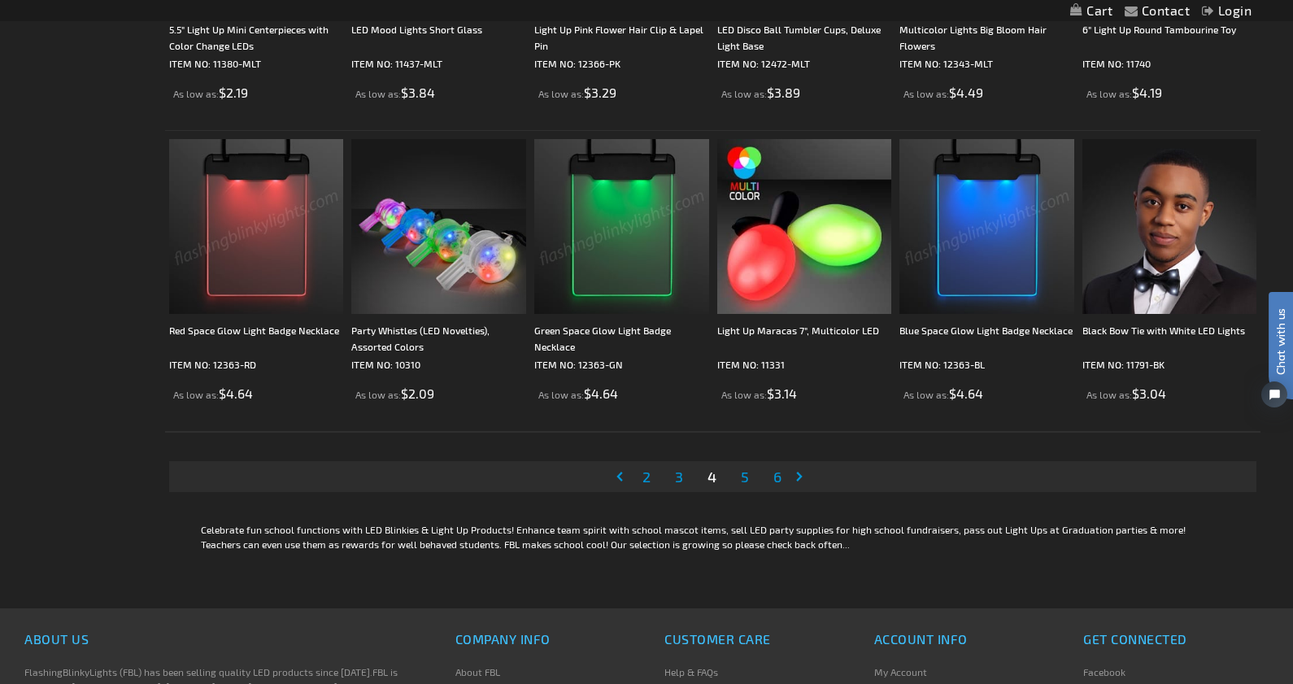
scroll to position [3028, 0]
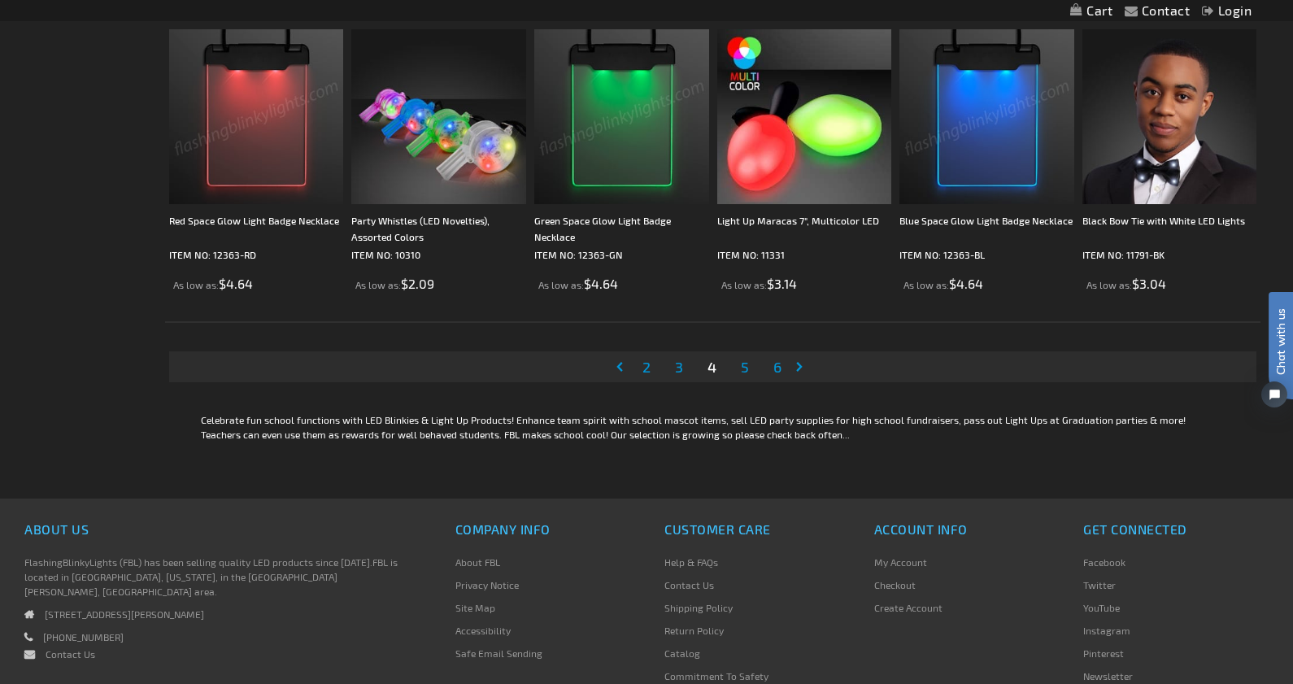
click at [747, 371] on span "5" at bounding box center [745, 367] width 8 height 18
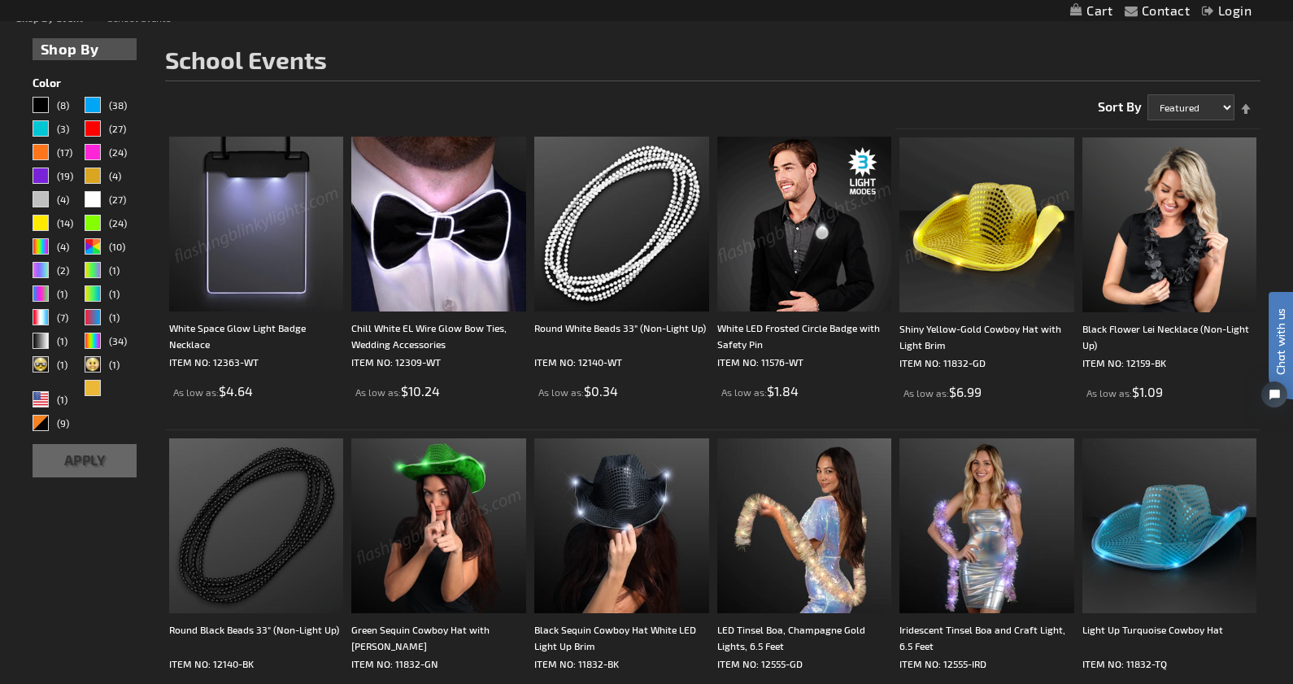
scroll to position [249, 0]
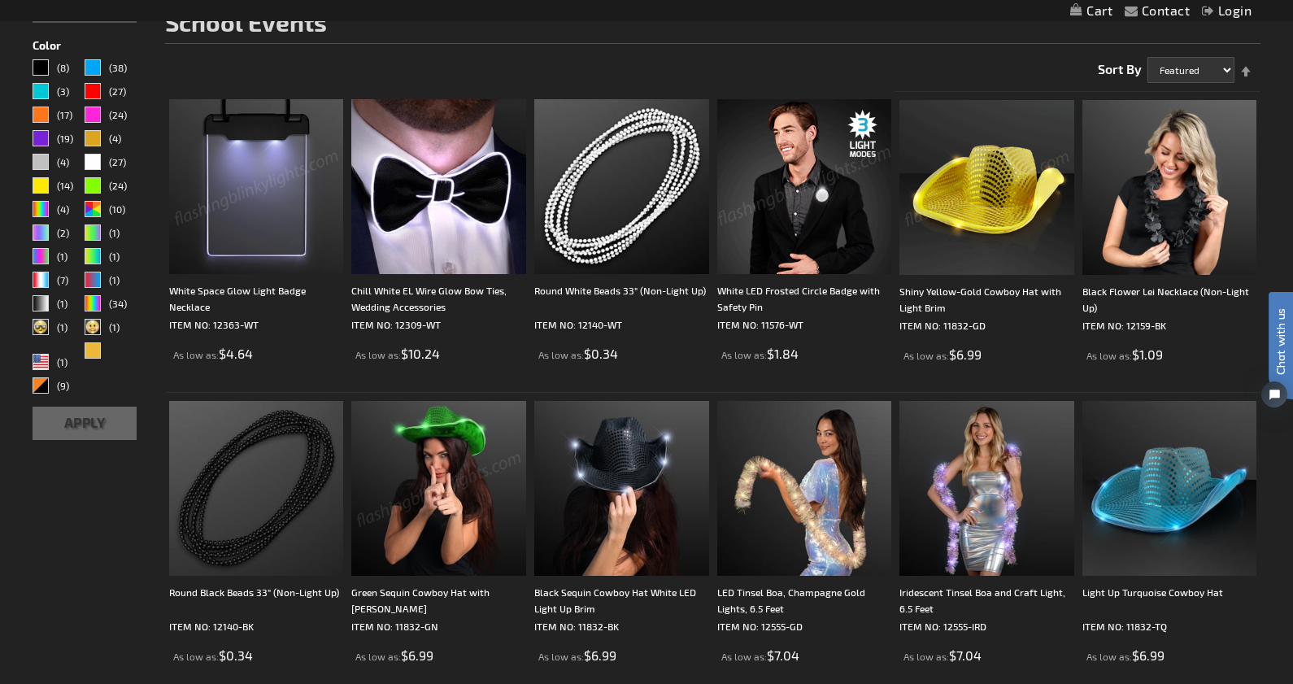
click at [974, 220] on img at bounding box center [986, 187] width 175 height 175
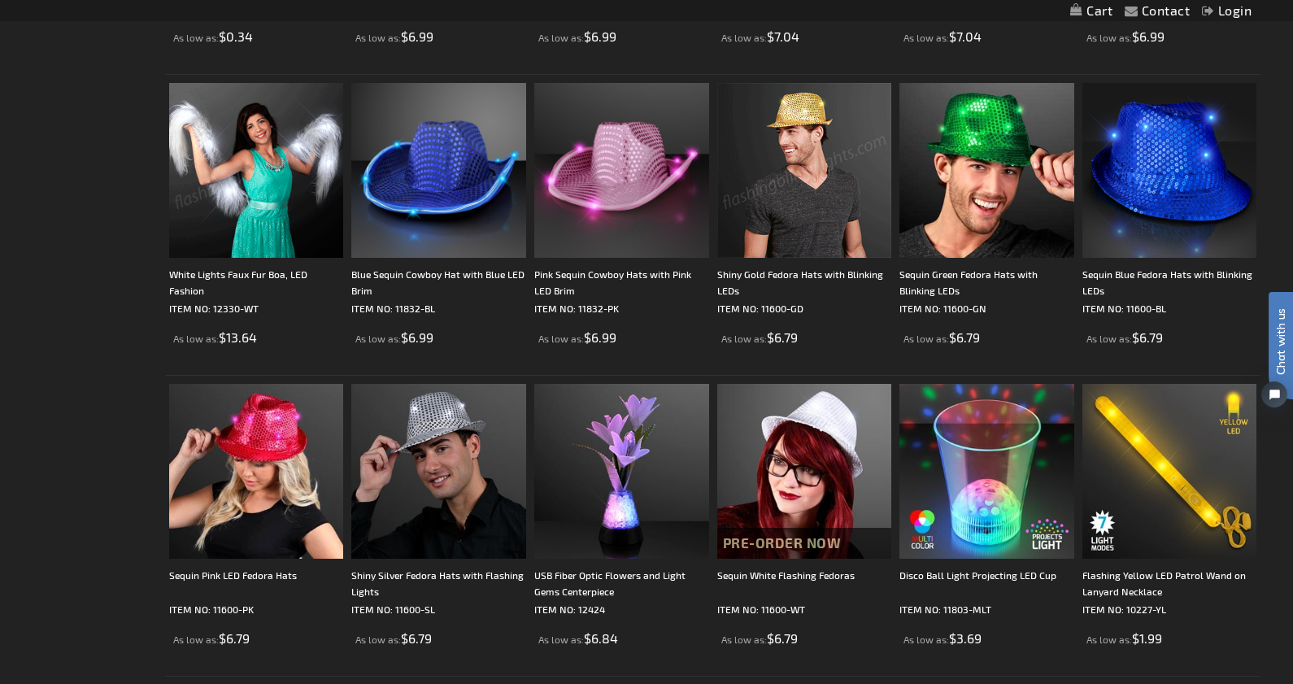
click at [780, 183] on img at bounding box center [804, 170] width 175 height 175
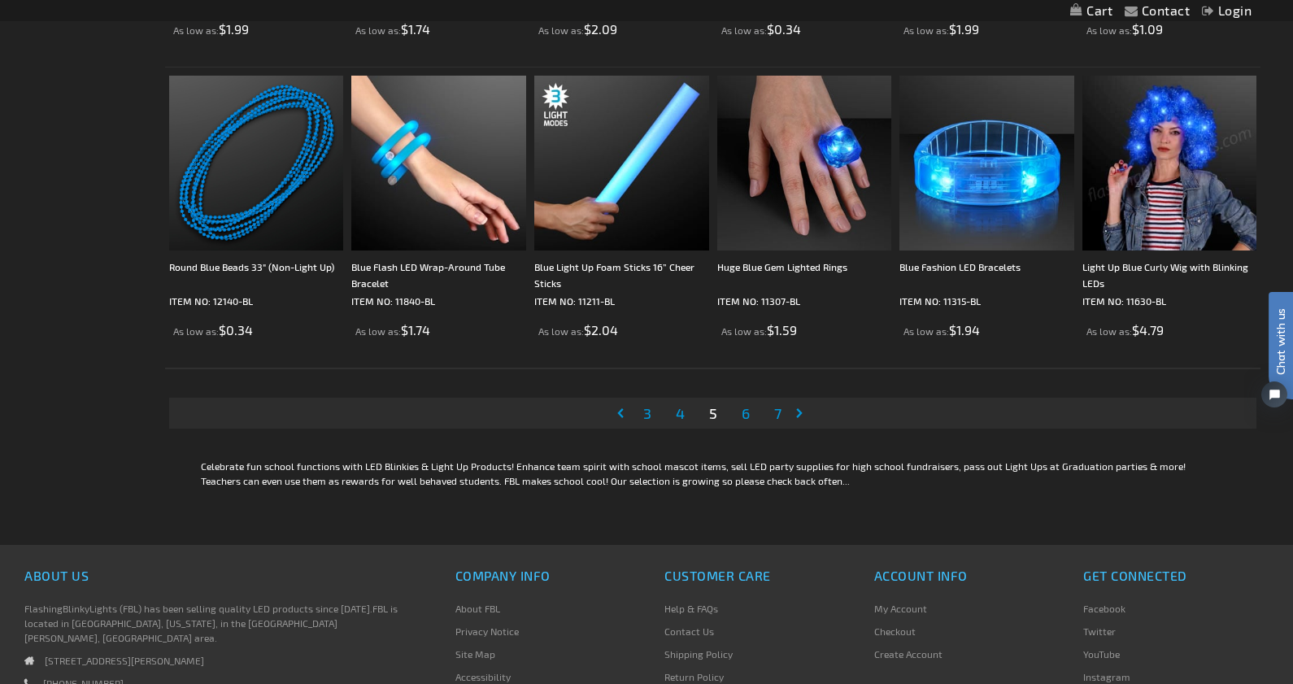
scroll to position [2983, 0]
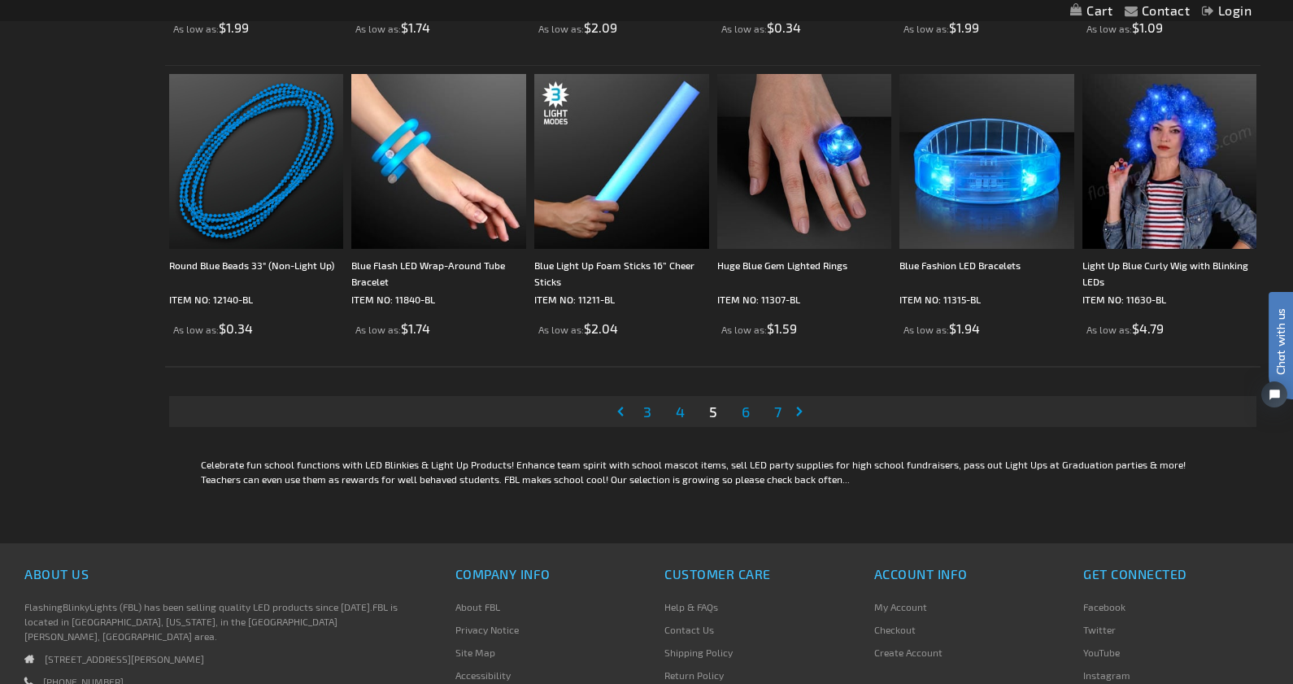
click at [742, 415] on span "6" at bounding box center [746, 412] width 8 height 18
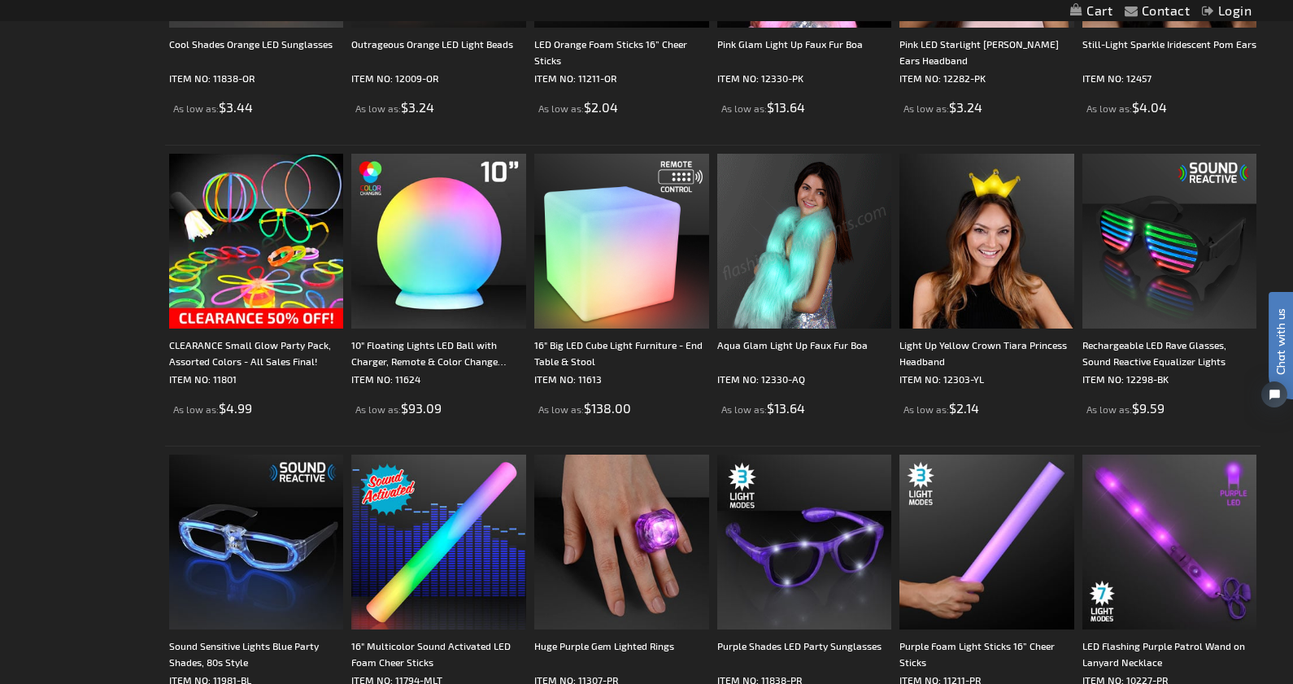
scroll to position [1444, 0]
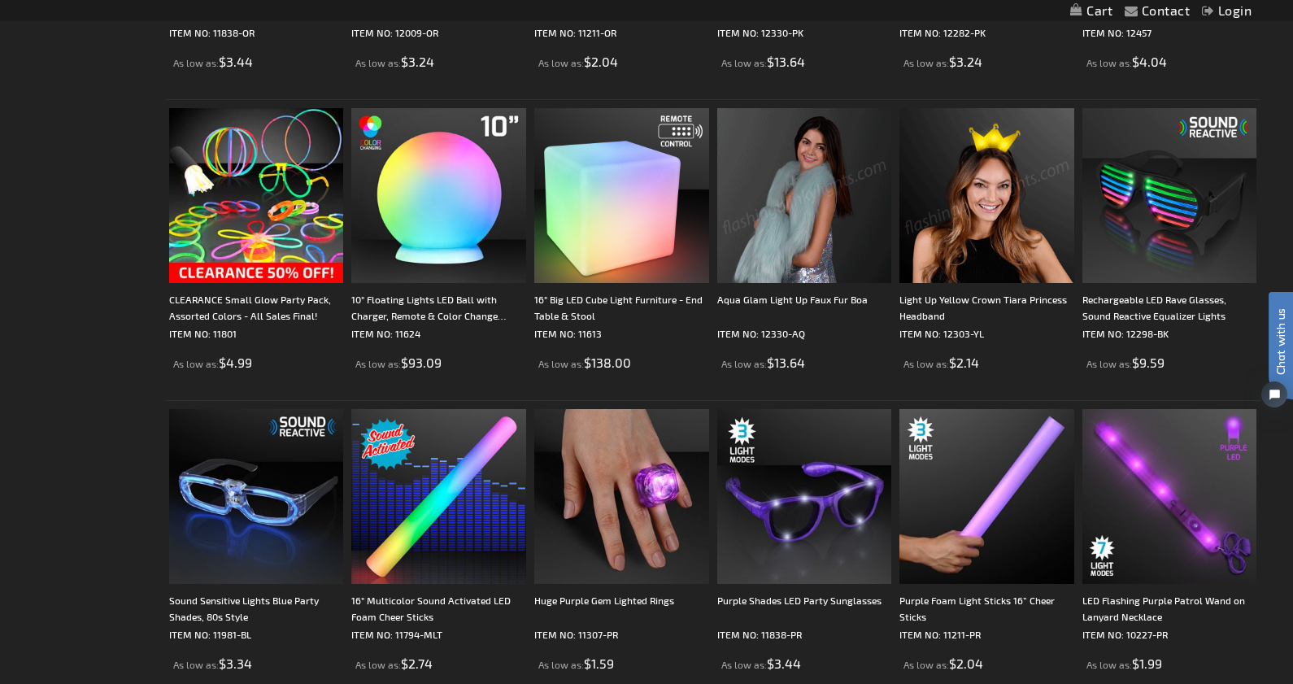
click at [1009, 257] on img at bounding box center [986, 195] width 175 height 175
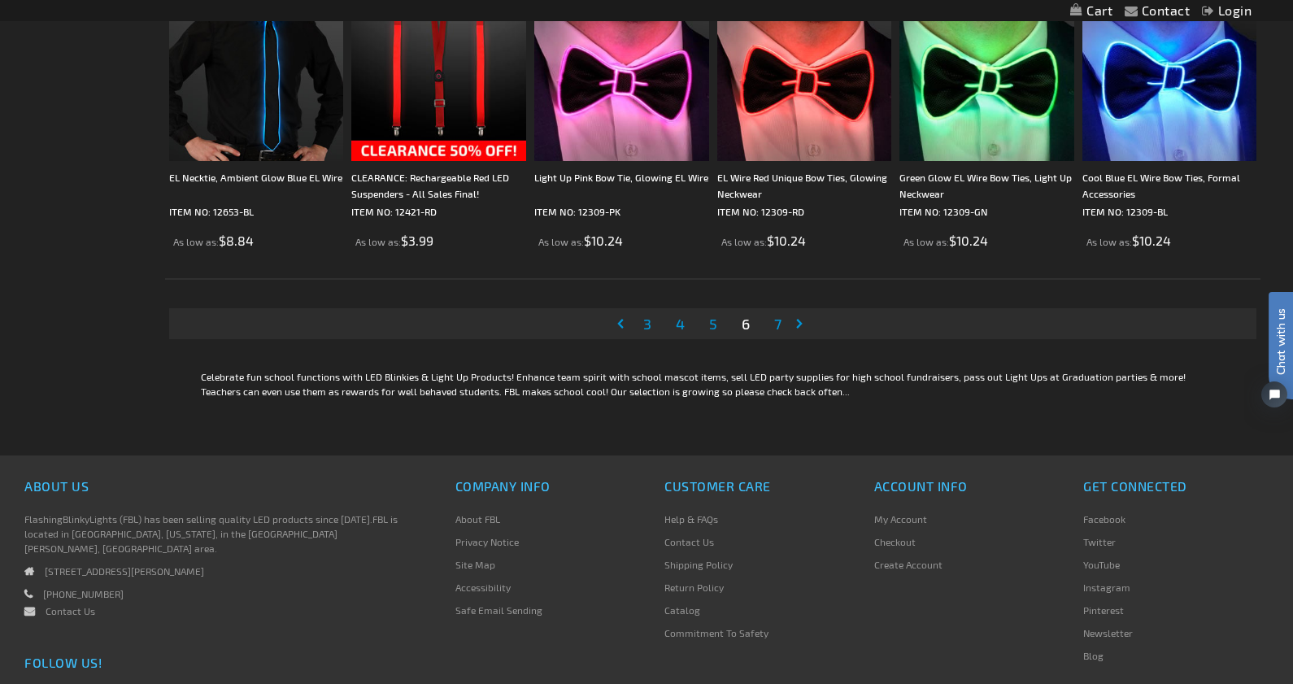
scroll to position [2933, 0]
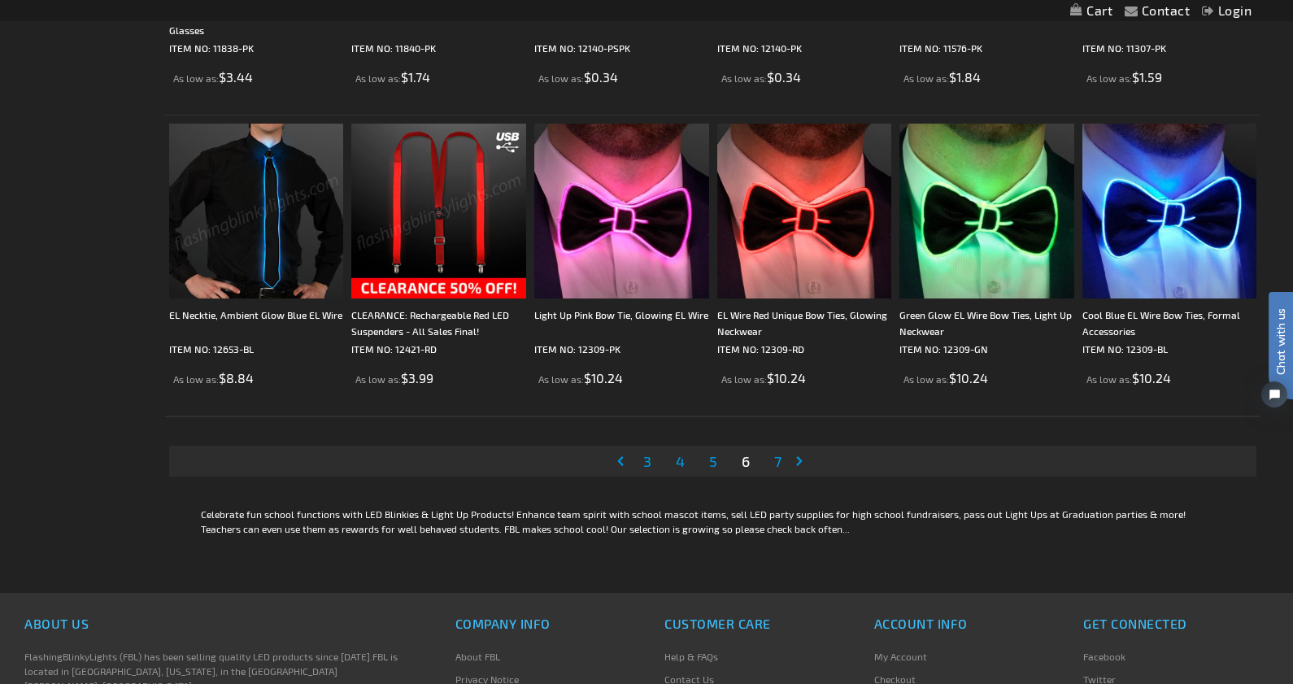
click at [775, 465] on span "7" at bounding box center [777, 461] width 7 height 18
